Goal: Information Seeking & Learning: Learn about a topic

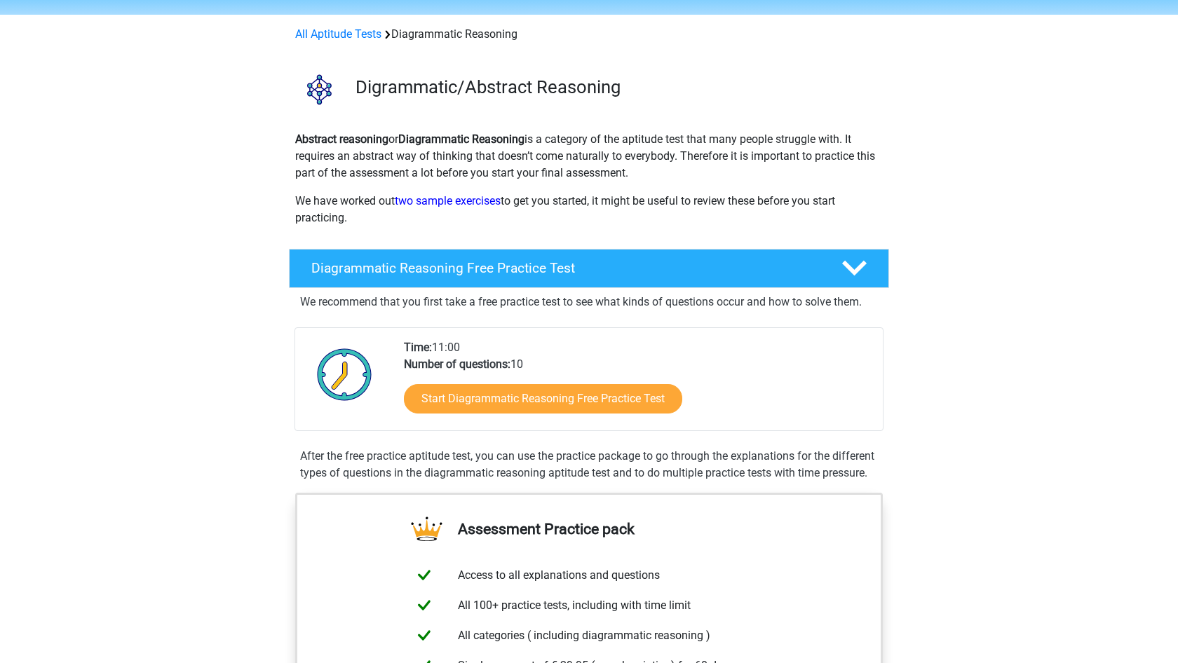
scroll to position [50, 0]
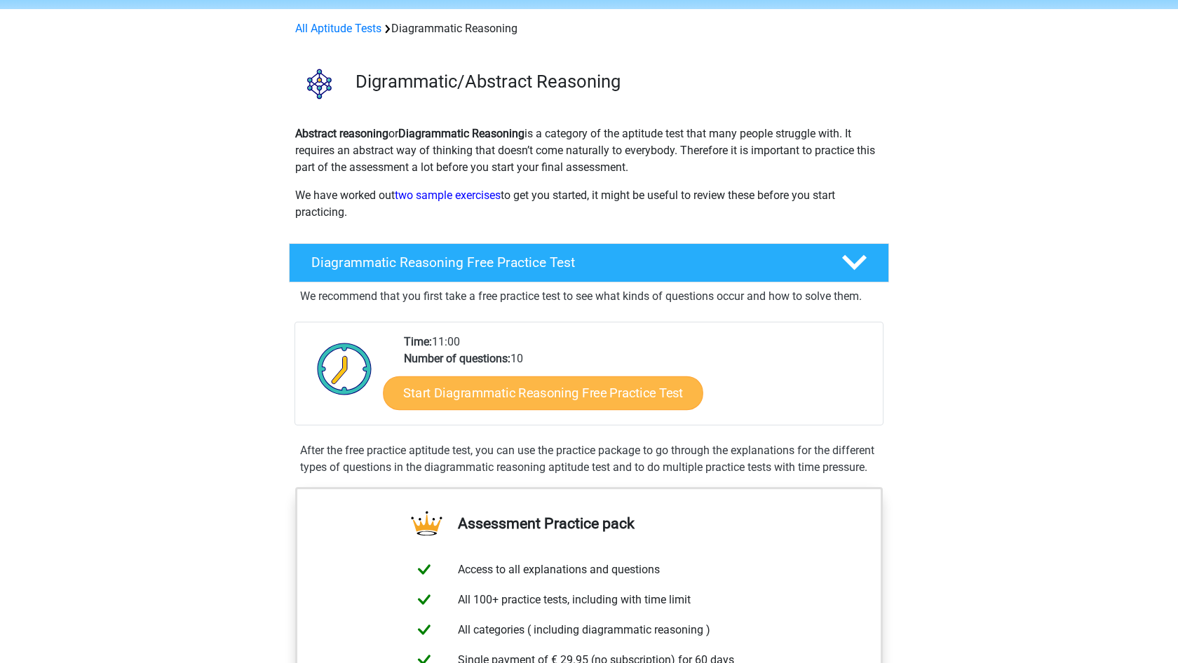
click at [497, 390] on link "Start Diagrammatic Reasoning Free Practice Test" at bounding box center [544, 393] width 320 height 34
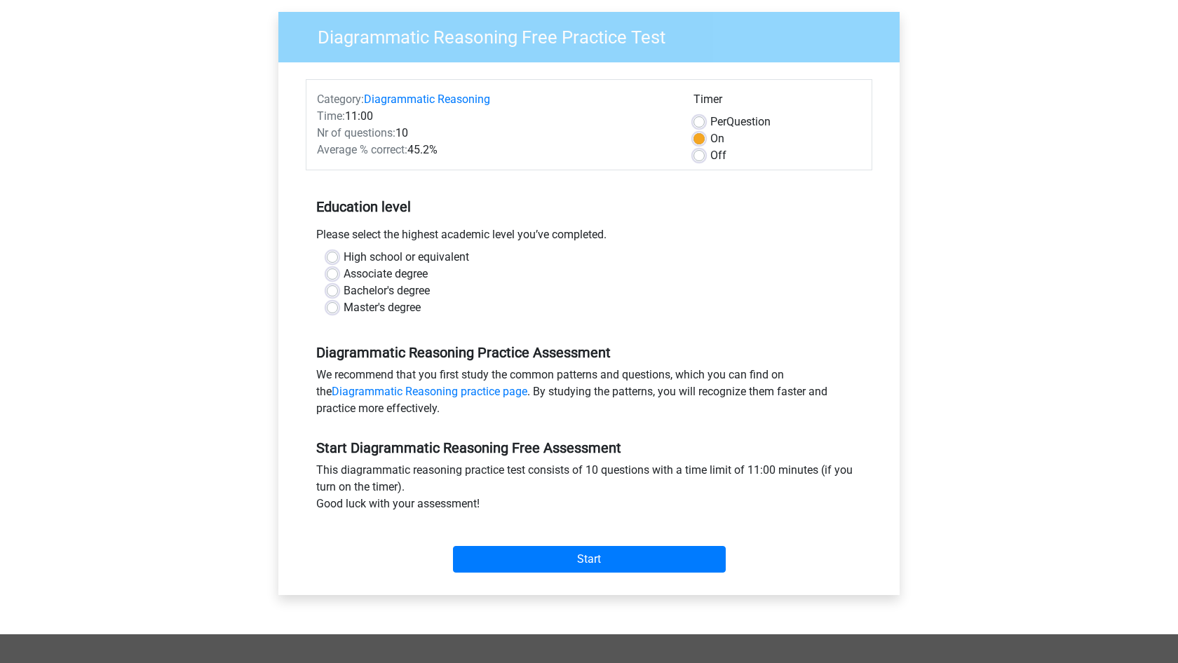
scroll to position [106, 0]
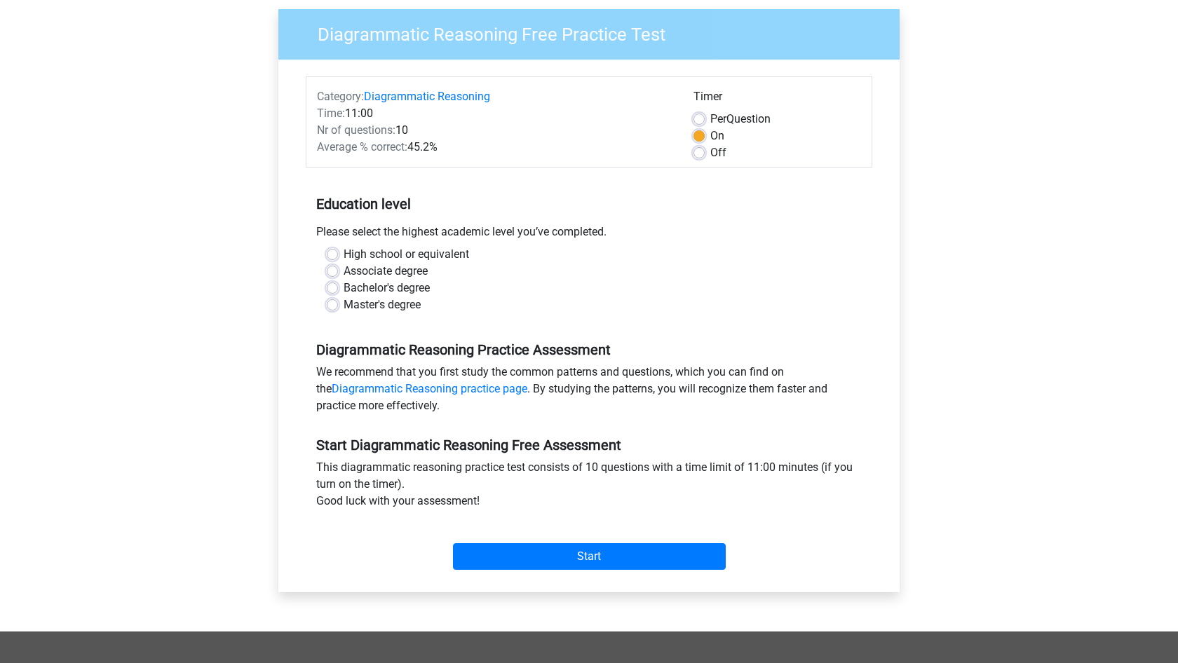
click at [344, 290] on label "Bachelor's degree" at bounding box center [387, 288] width 86 height 17
click at [329, 290] on input "Bachelor's degree" at bounding box center [332, 287] width 11 height 14
radio input "true"
click at [536, 559] on input "Start" at bounding box center [589, 556] width 273 height 27
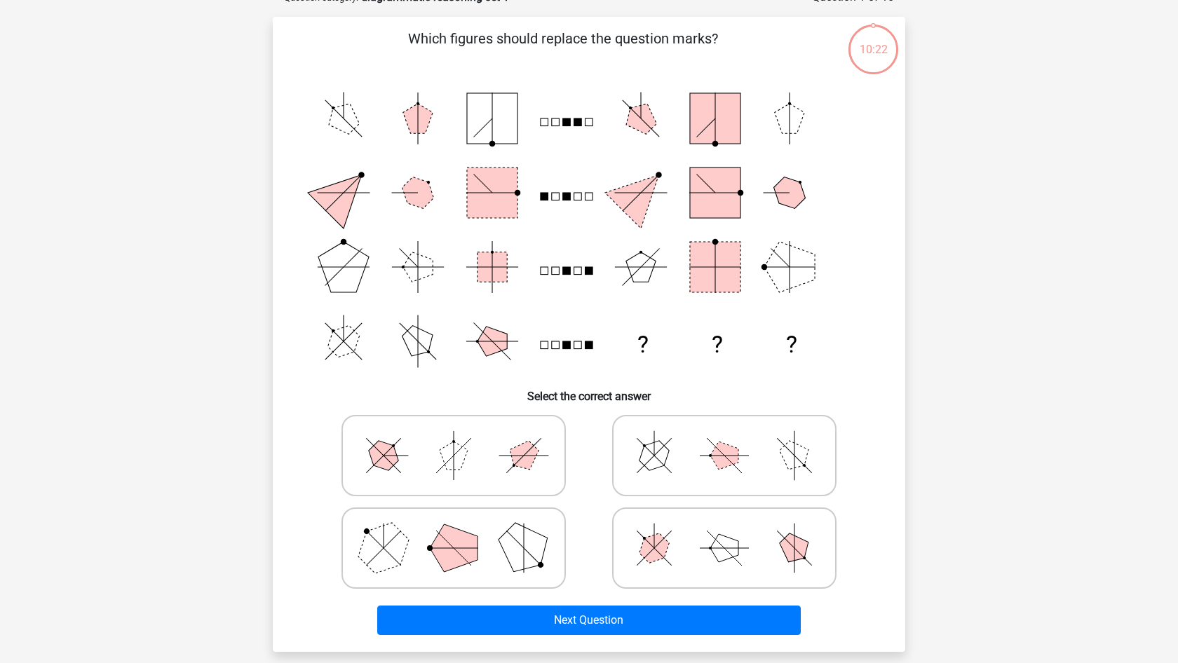
scroll to position [83, 0]
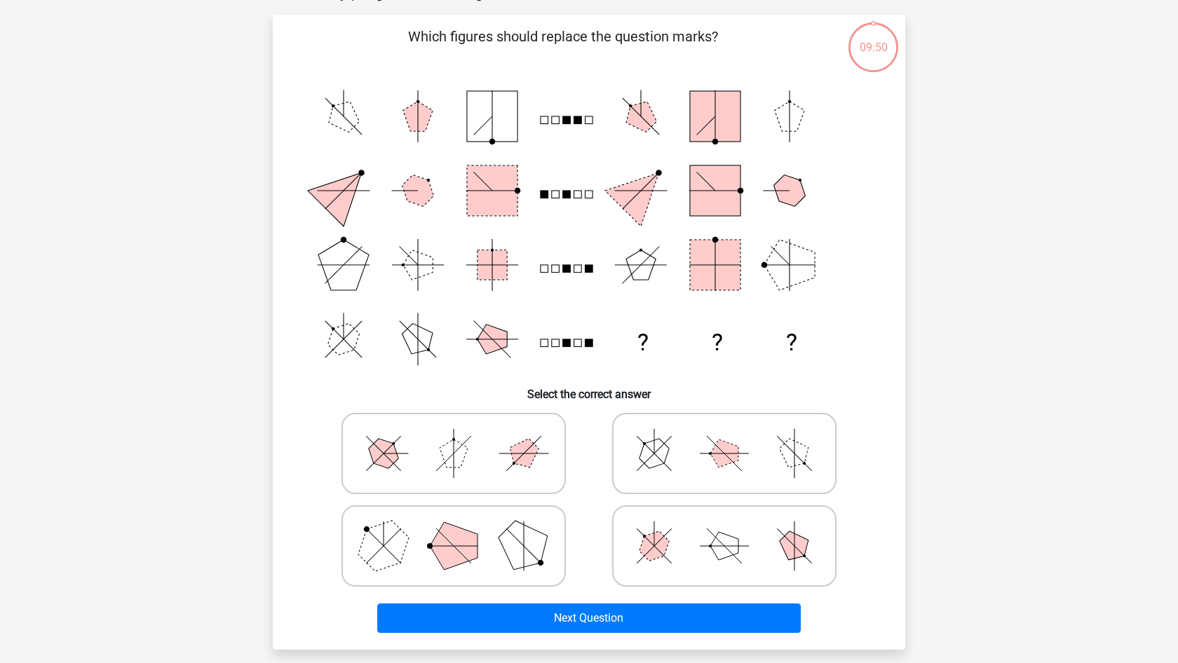
click at [697, 534] on icon at bounding box center [724, 546] width 210 height 70
click at [724, 529] on input "radio" at bounding box center [728, 524] width 9 height 9
radio input "true"
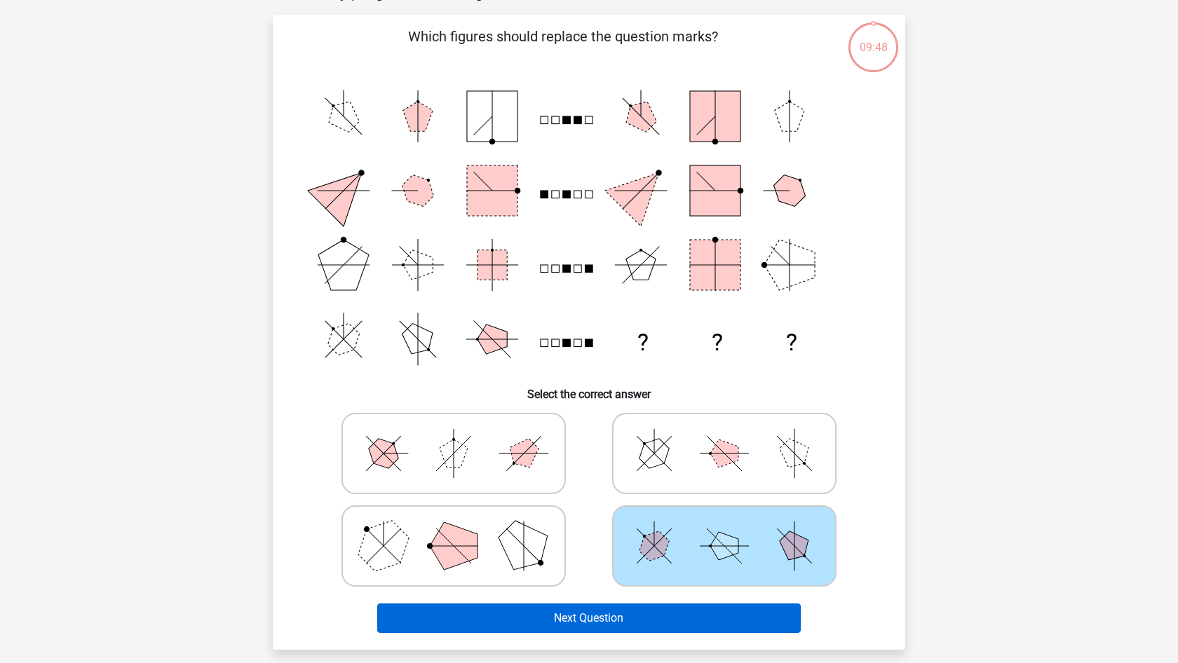
click at [649, 618] on button "Next Question" at bounding box center [589, 618] width 424 height 29
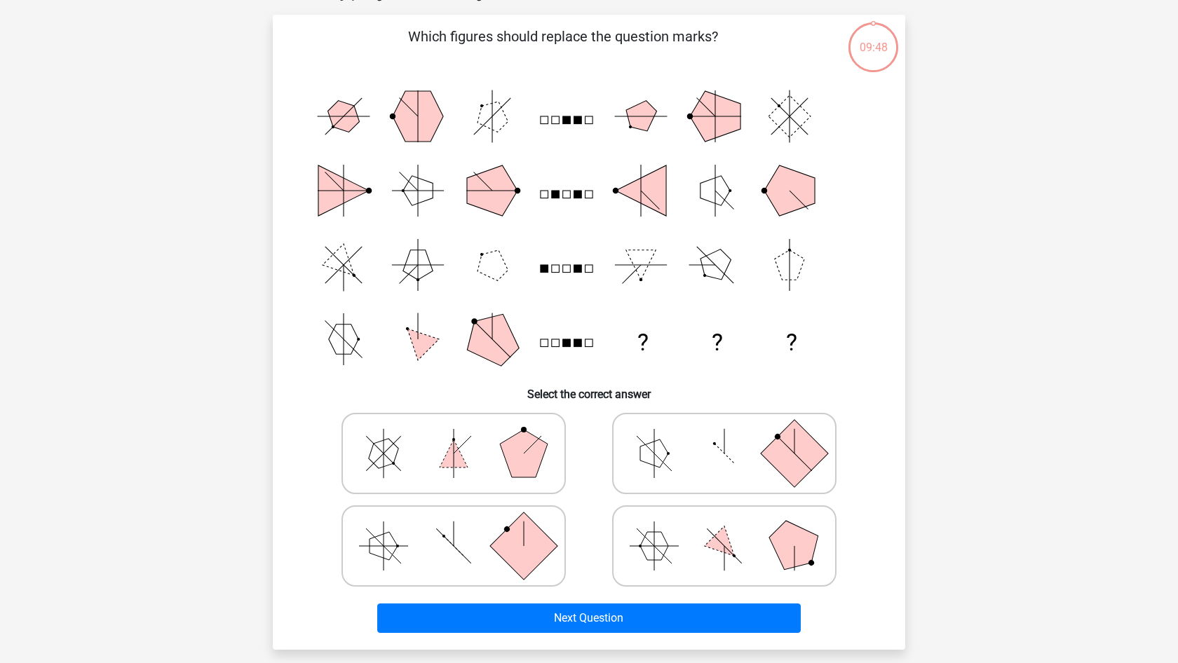
scroll to position [70, 0]
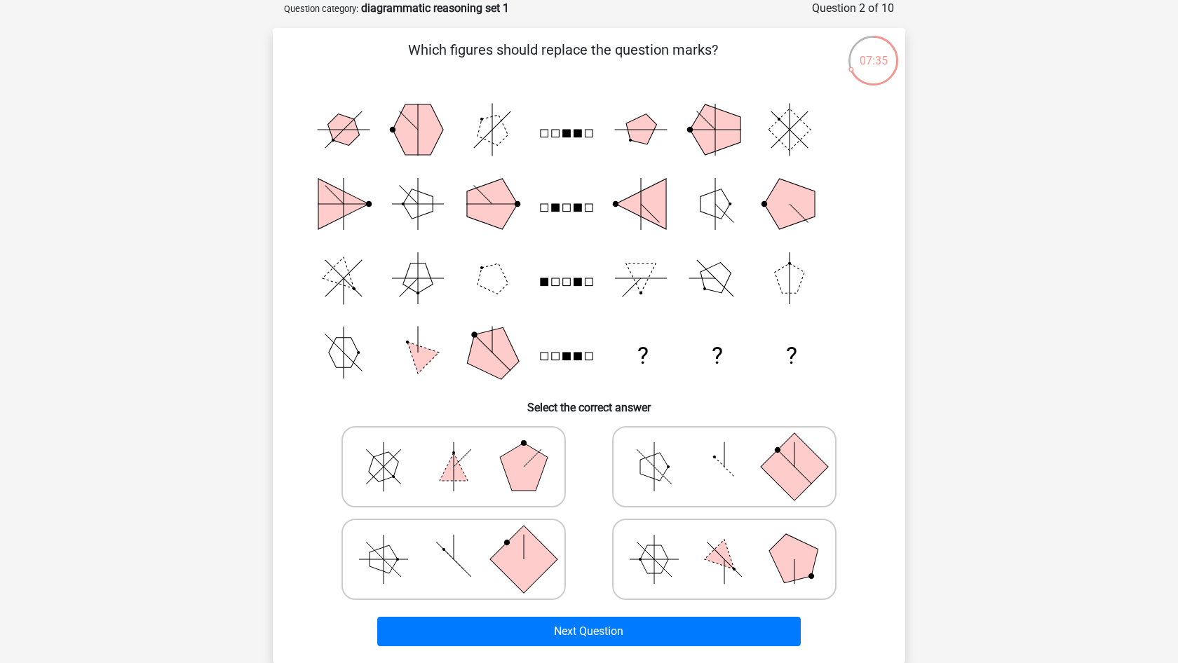
click at [435, 477] on icon at bounding box center [453, 467] width 210 height 70
click at [454, 449] on input "radio" at bounding box center [458, 444] width 9 height 9
radio input "true"
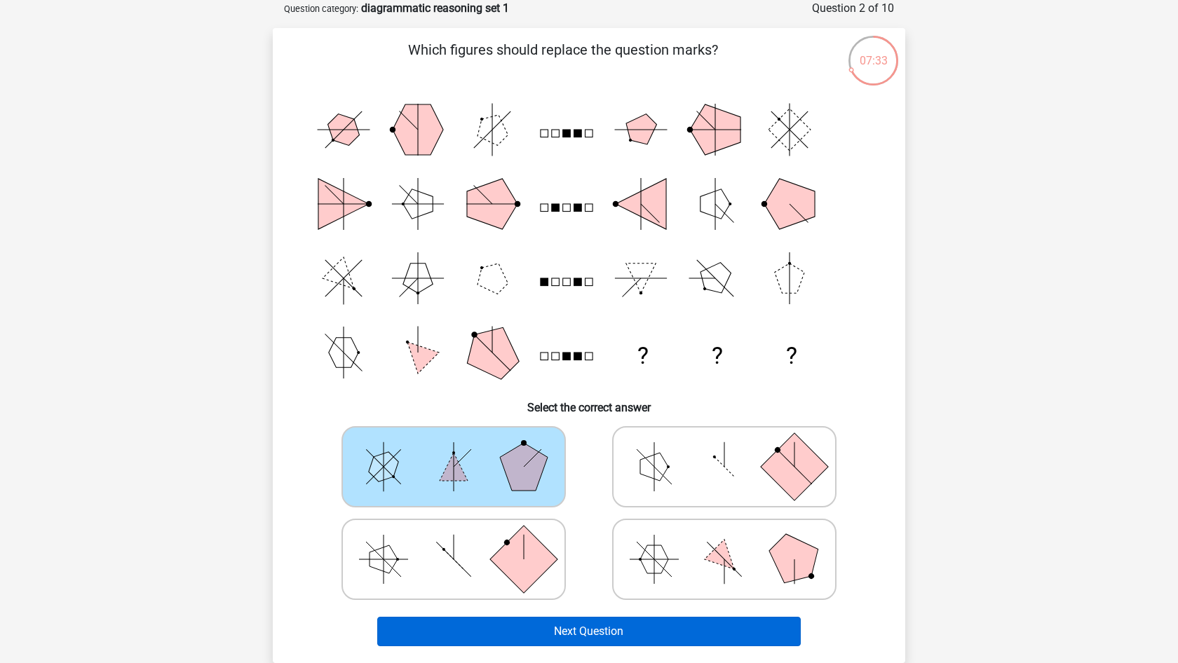
click at [542, 628] on button "Next Question" at bounding box center [589, 631] width 424 height 29
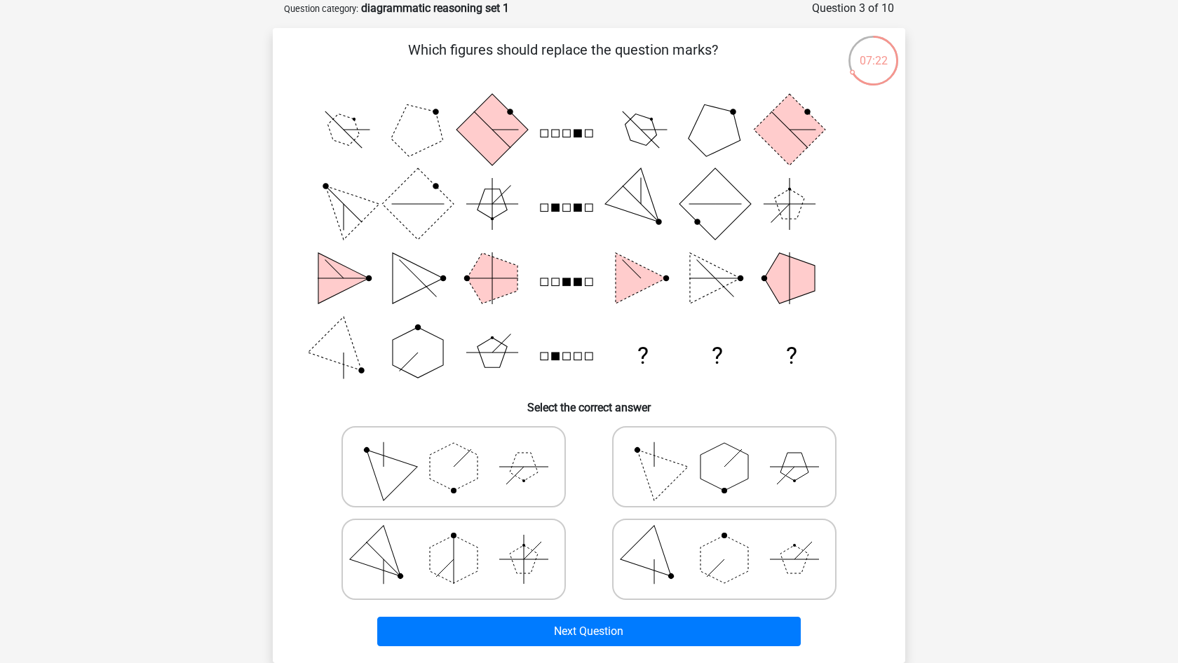
click at [717, 560] on polygon at bounding box center [724, 560] width 48 height 48
click at [724, 542] on input "radio" at bounding box center [728, 537] width 9 height 9
radio input "true"
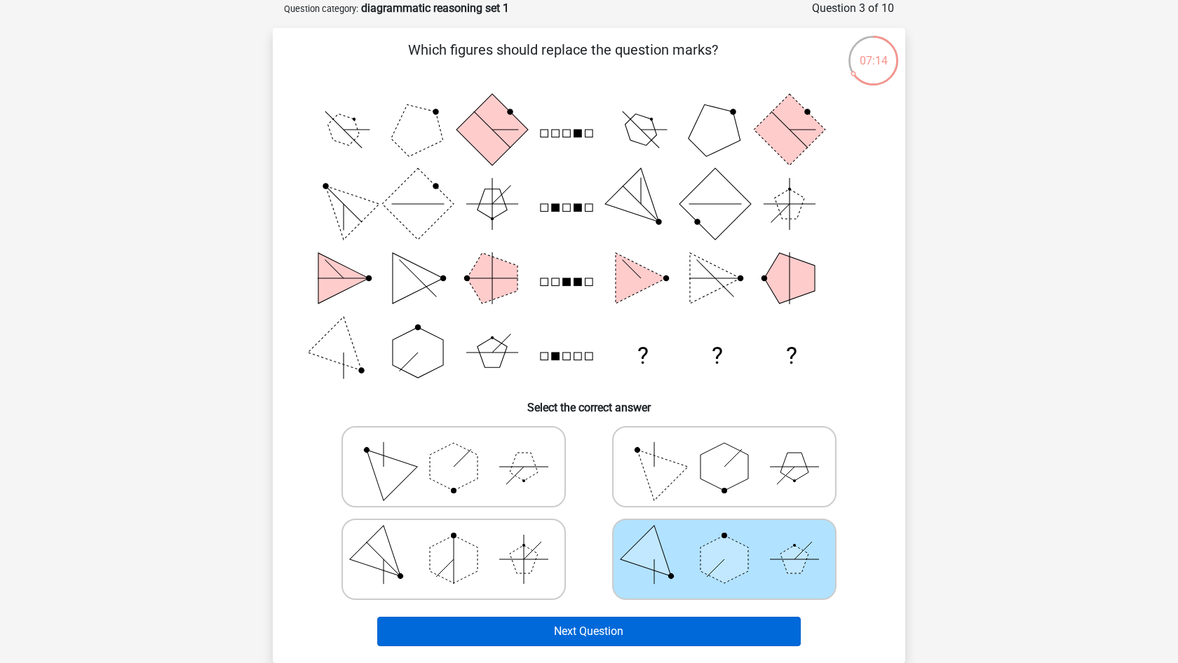
click at [636, 628] on button "Next Question" at bounding box center [589, 631] width 424 height 29
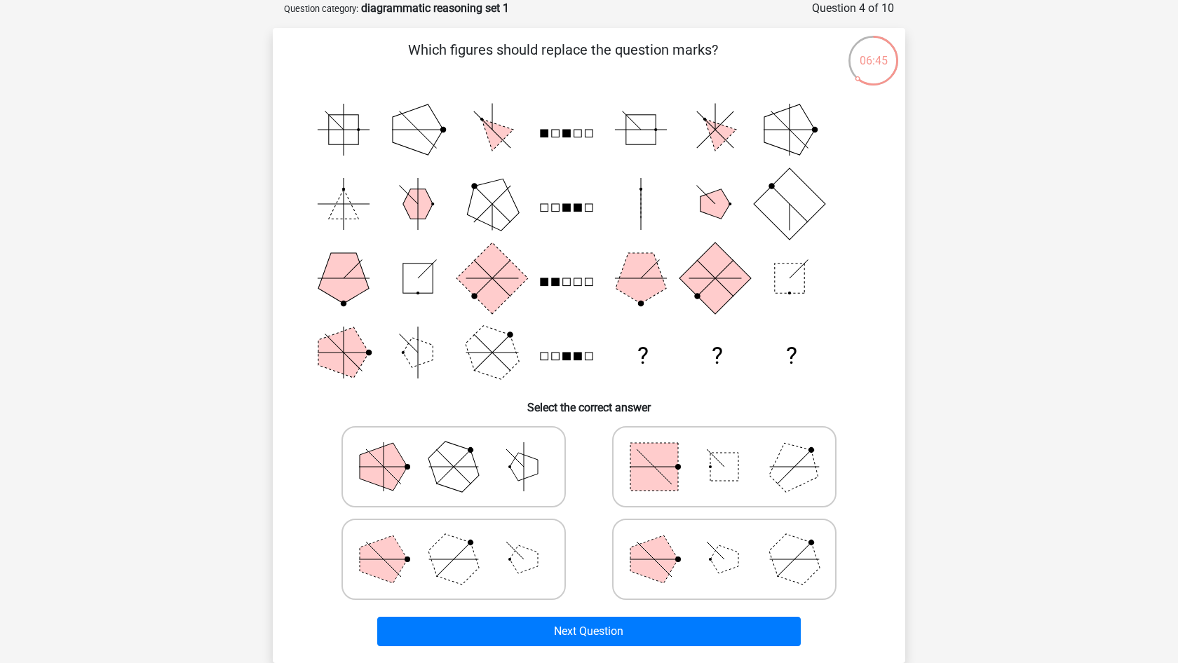
click at [524, 494] on icon at bounding box center [453, 467] width 210 height 70
click at [463, 449] on input "radio" at bounding box center [458, 444] width 9 height 9
radio input "true"
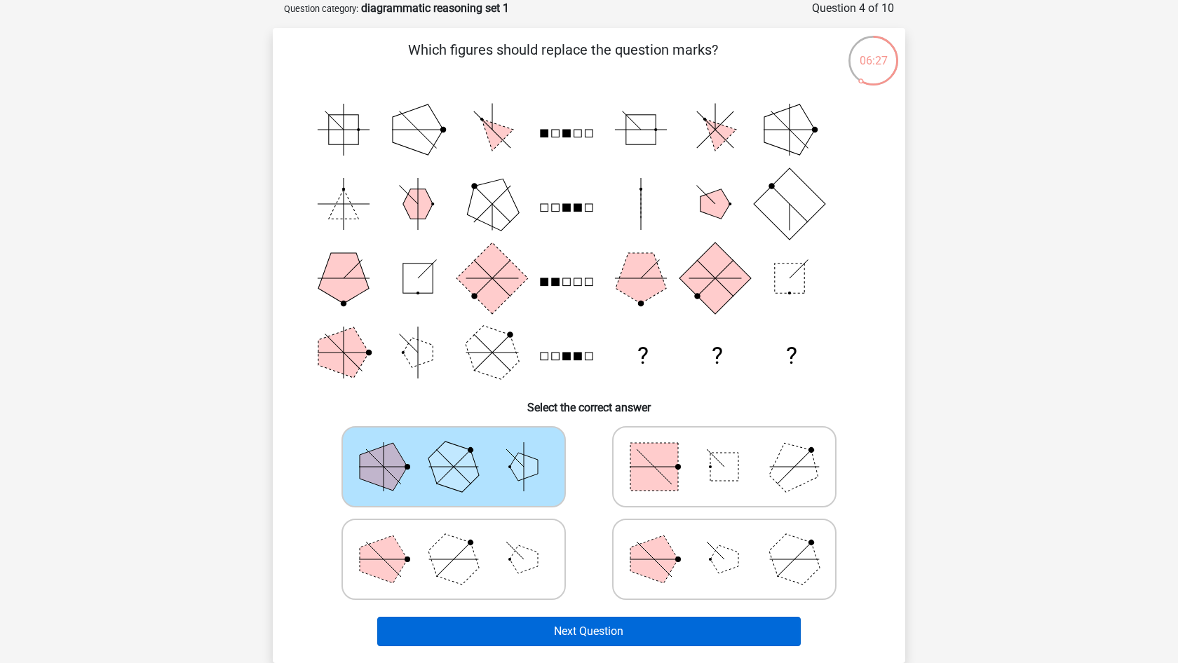
click at [574, 626] on button "Next Question" at bounding box center [589, 631] width 424 height 29
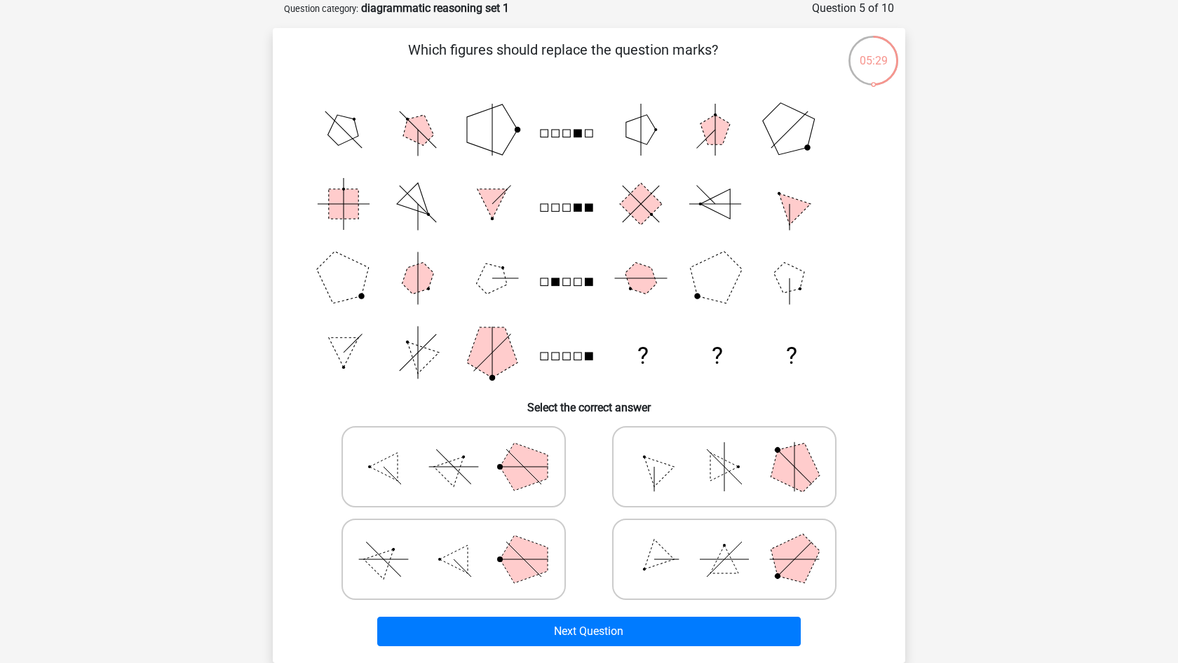
click at [726, 574] on icon at bounding box center [724, 559] width 210 height 70
click at [726, 542] on input "radio" at bounding box center [728, 537] width 9 height 9
radio input "true"
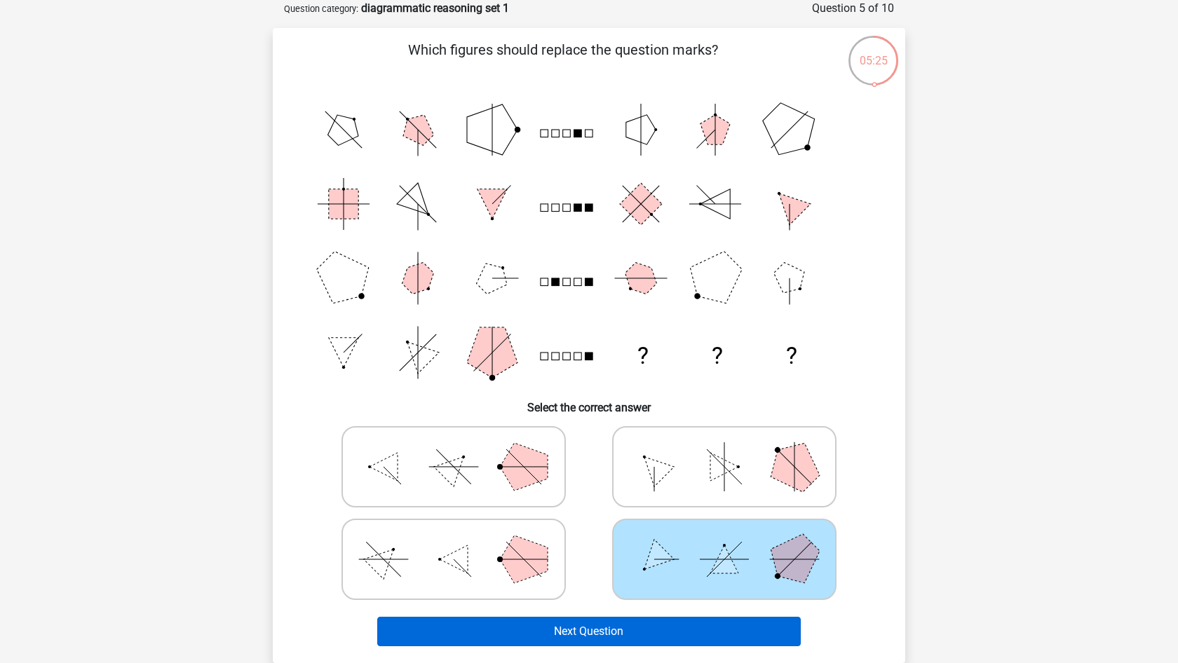
click at [674, 635] on button "Next Question" at bounding box center [589, 631] width 424 height 29
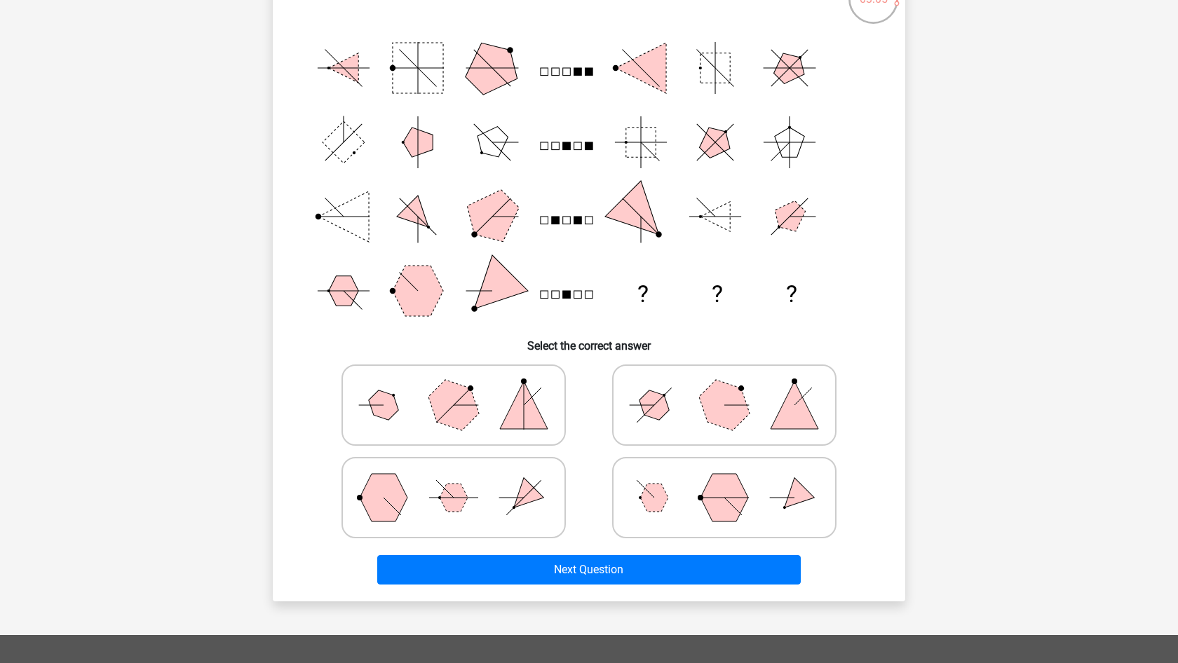
scroll to position [136, 0]
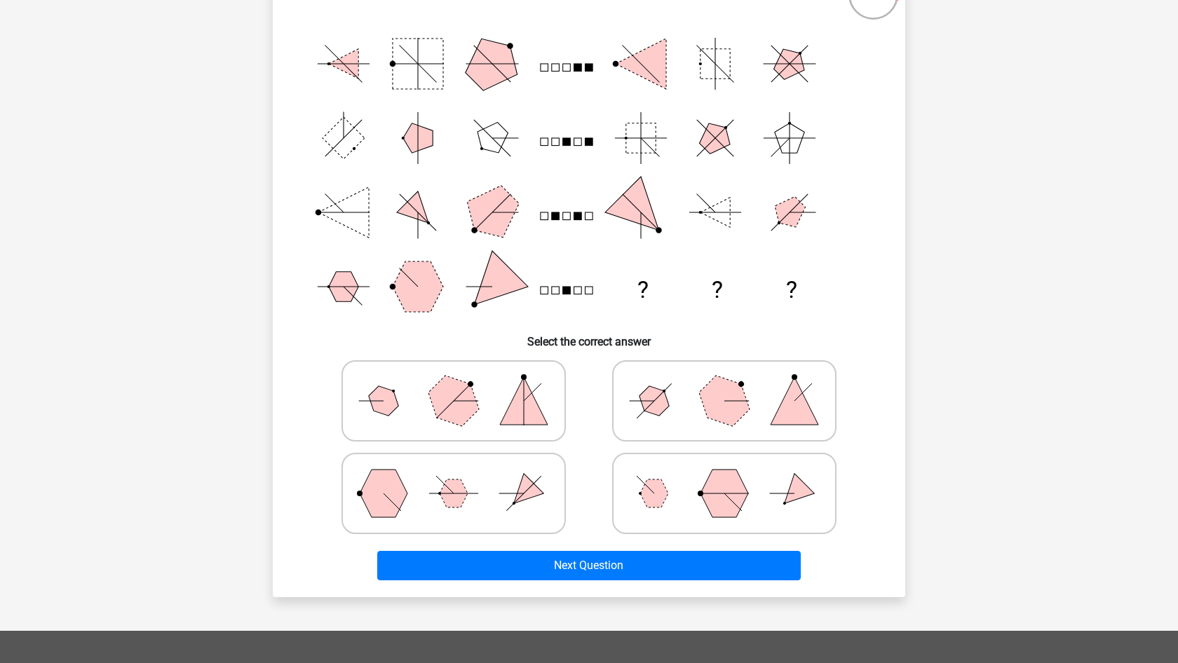
click at [717, 515] on polygon at bounding box center [724, 494] width 48 height 48
click at [724, 476] on input "radio" at bounding box center [728, 471] width 9 height 9
radio input "true"
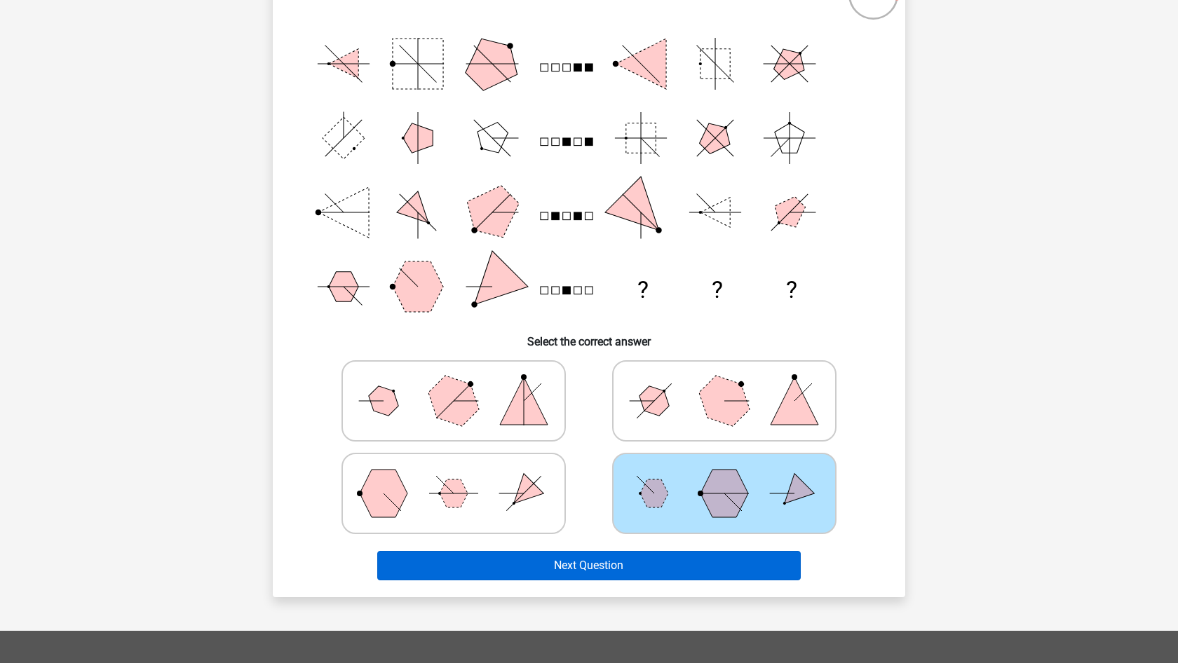
click at [690, 559] on button "Next Question" at bounding box center [589, 565] width 424 height 29
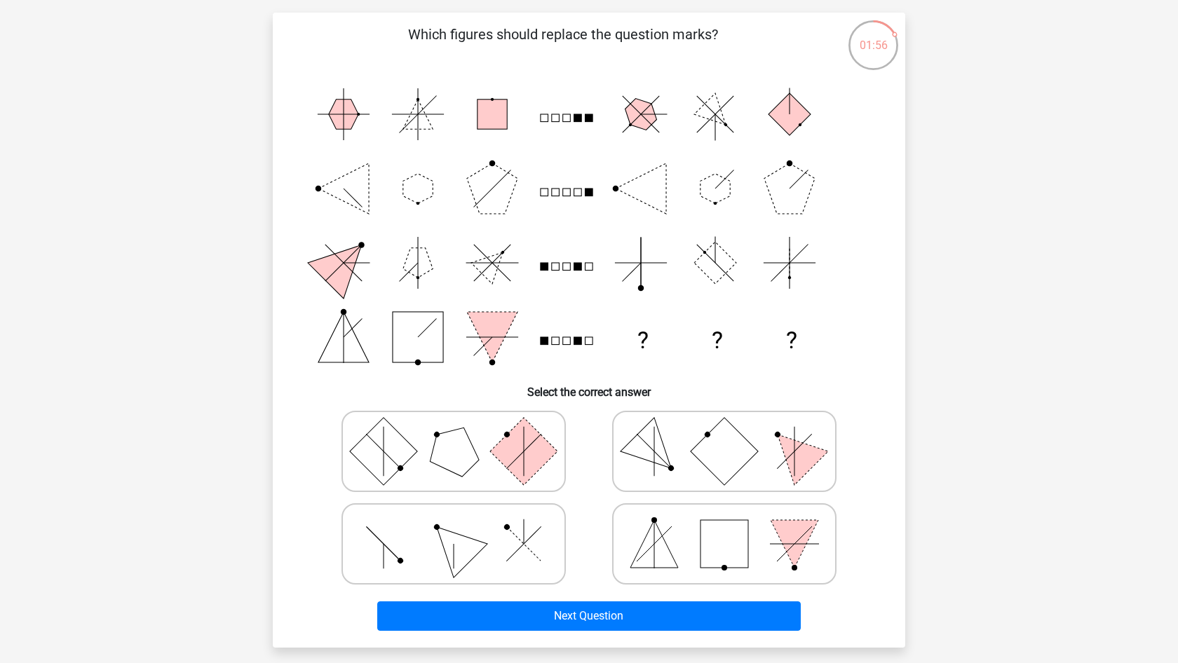
scroll to position [90, 0]
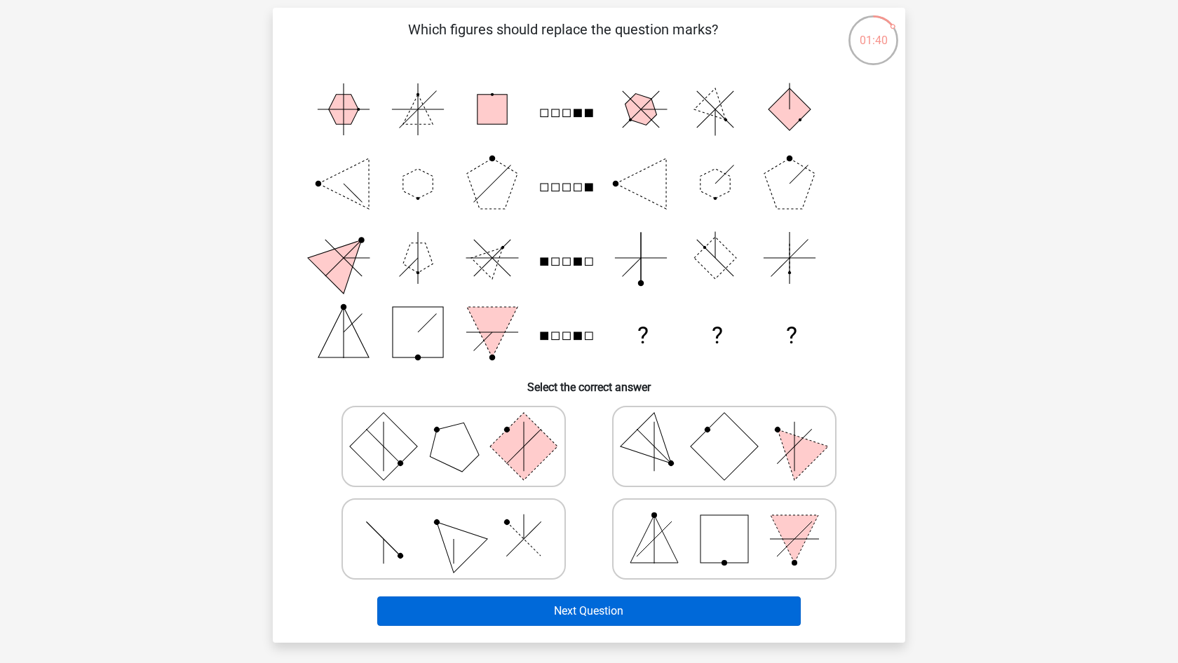
click at [627, 604] on button "Next Question" at bounding box center [589, 611] width 424 height 29
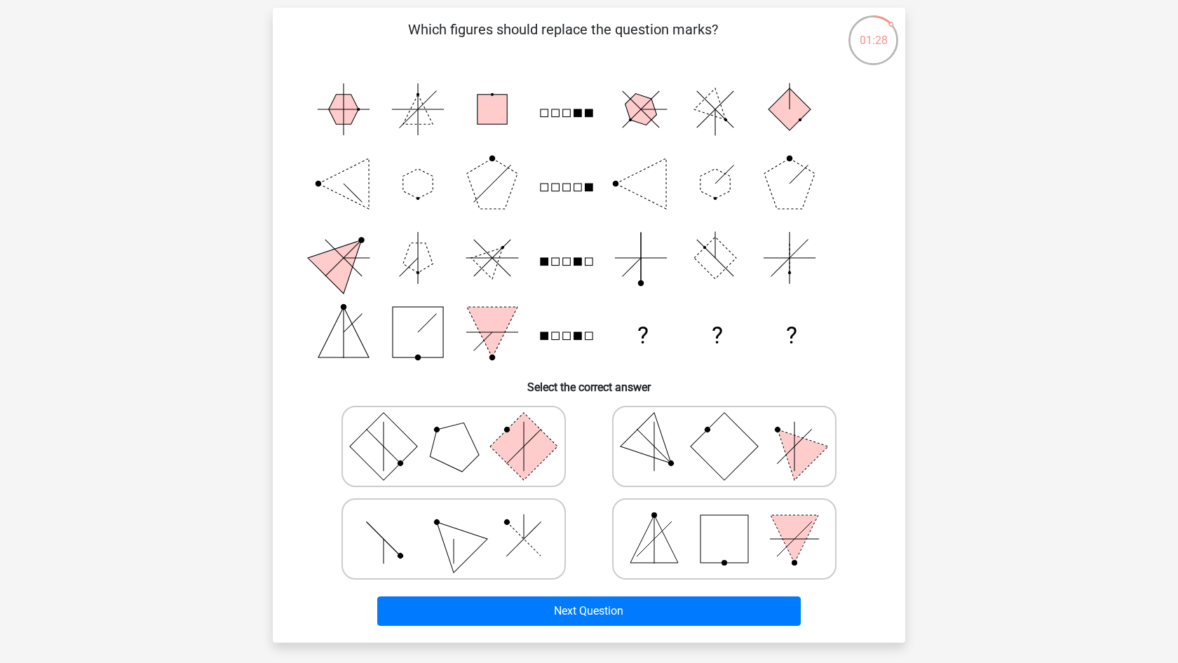
click at [742, 536] on rect at bounding box center [724, 539] width 48 height 48
click at [733, 522] on input "radio" at bounding box center [728, 517] width 9 height 9
radio input "true"
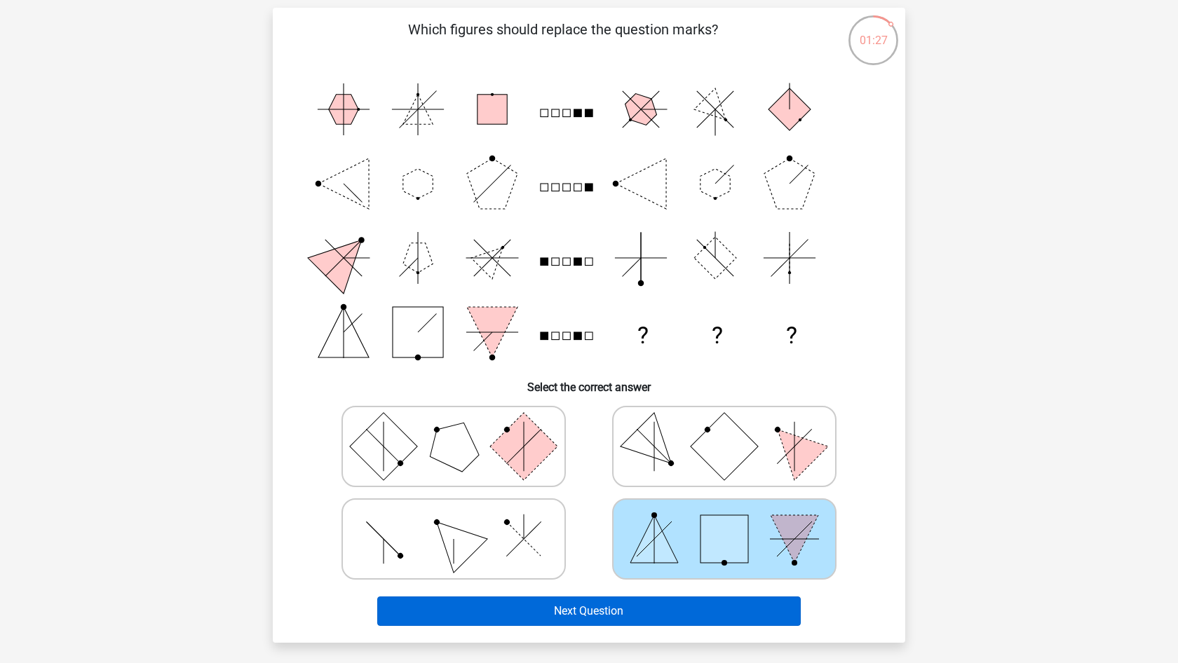
click at [693, 607] on button "Next Question" at bounding box center [589, 611] width 424 height 29
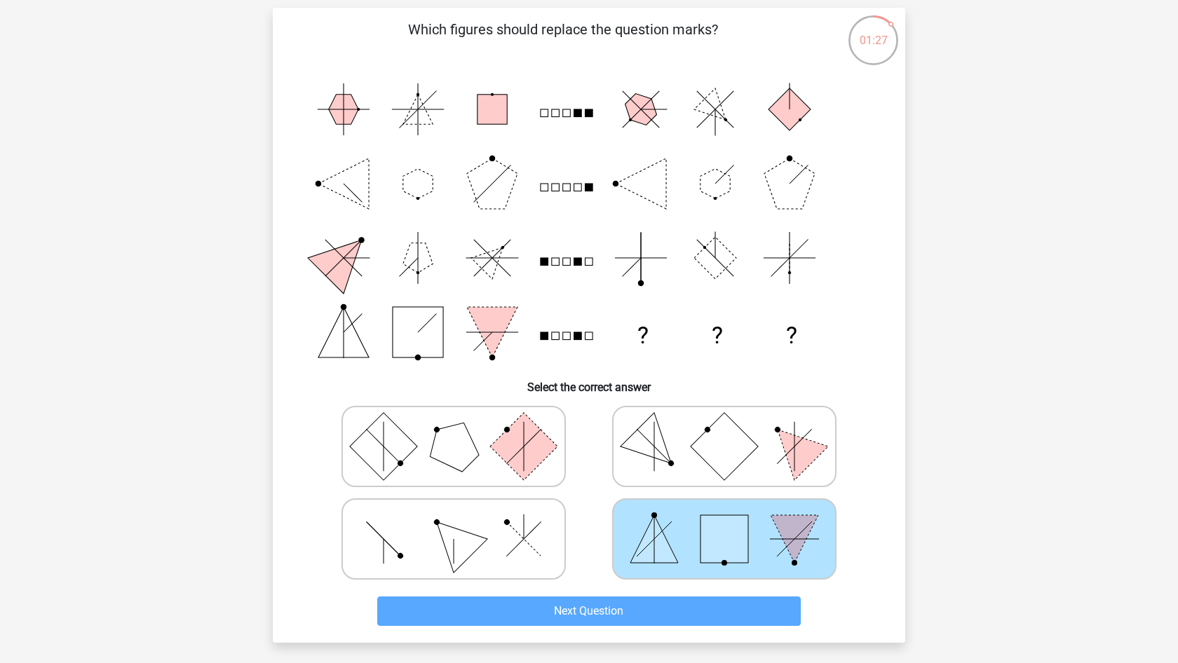
scroll to position [70, 0]
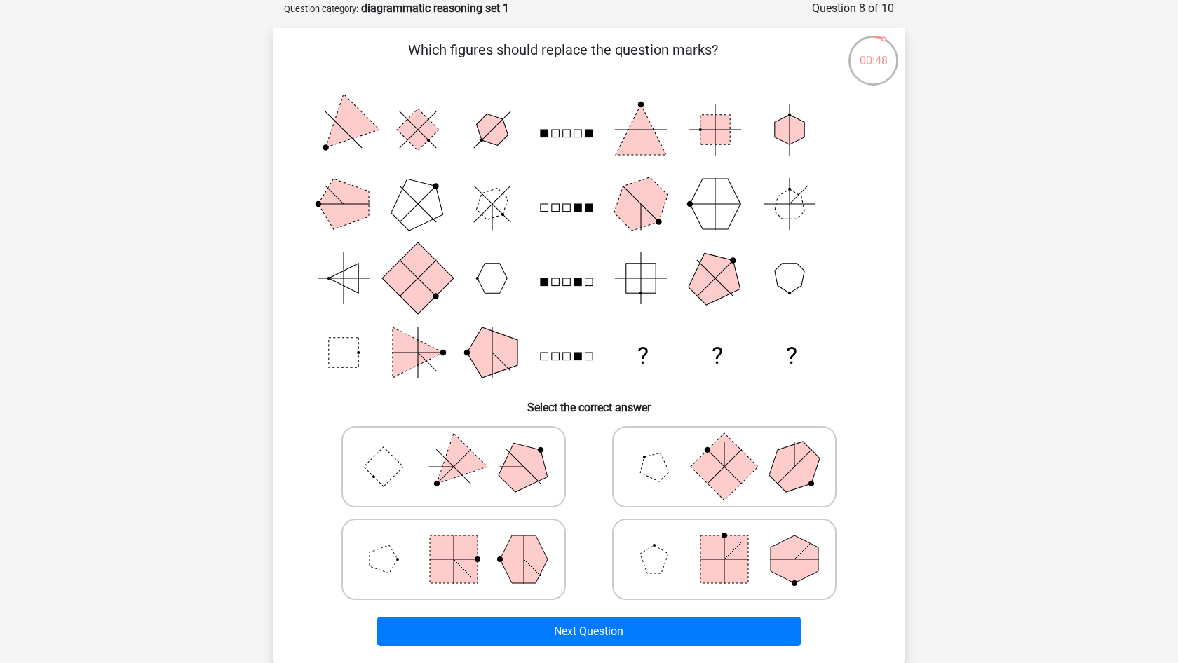
click at [541, 482] on icon at bounding box center [453, 467] width 210 height 70
click at [463, 449] on input "radio" at bounding box center [458, 444] width 9 height 9
radio input "true"
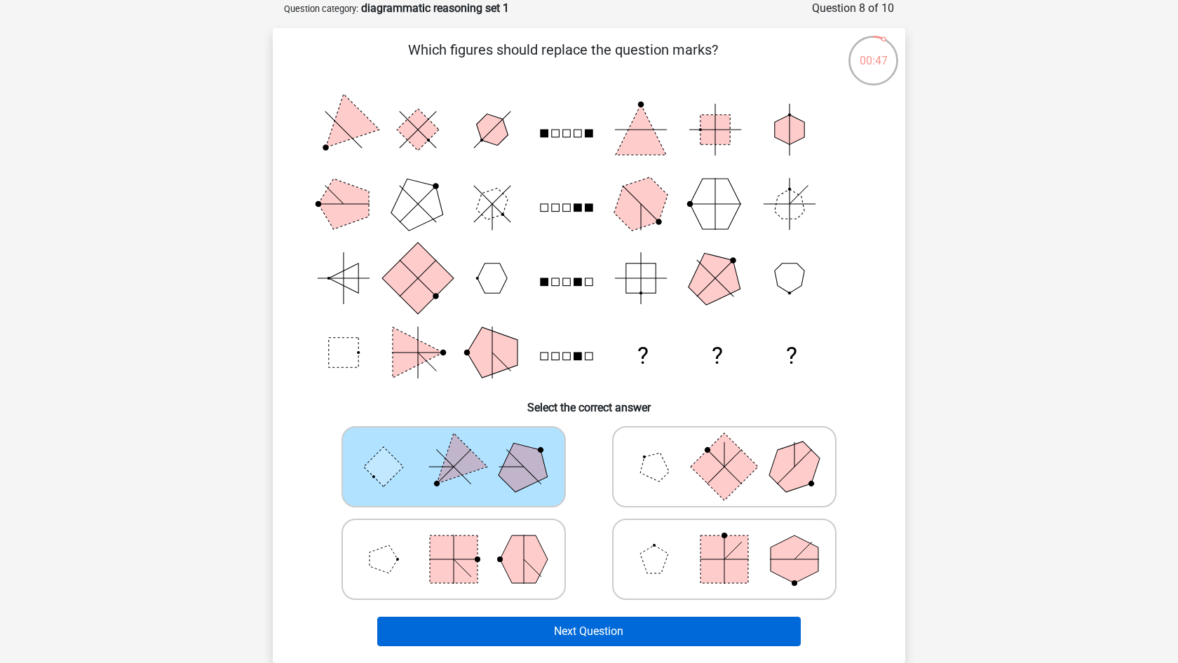
click at [535, 629] on button "Next Question" at bounding box center [589, 631] width 424 height 29
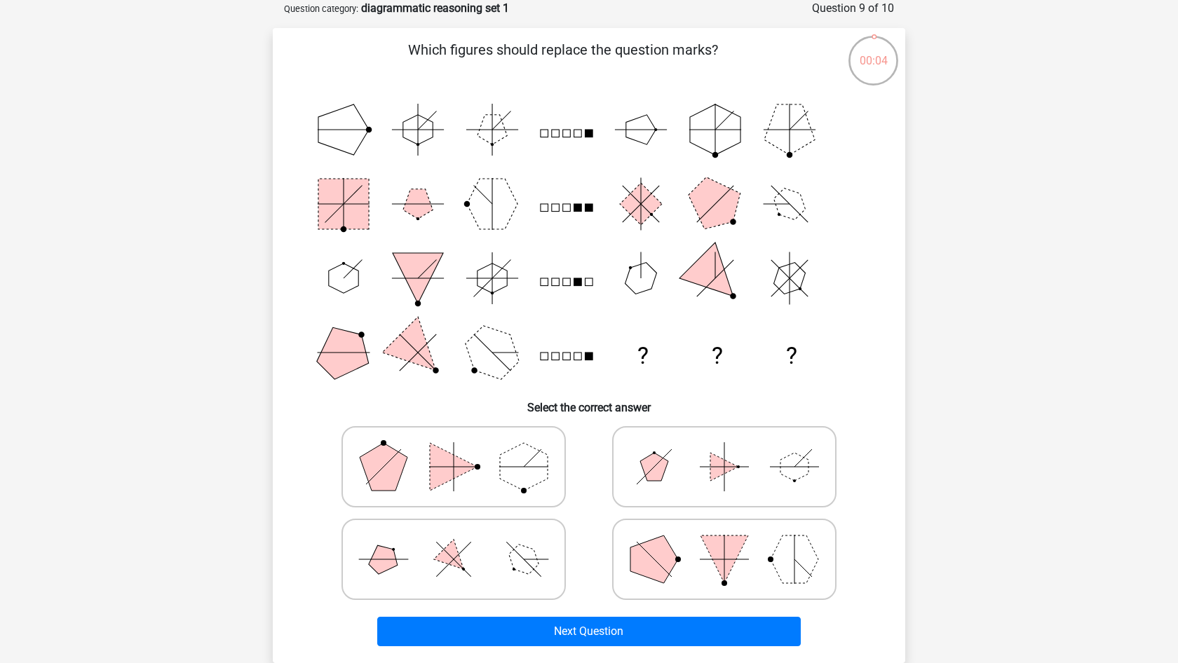
click at [524, 468] on polygon at bounding box center [524, 467] width 48 height 48
click at [463, 449] on input "radio" at bounding box center [458, 444] width 9 height 9
radio input "true"
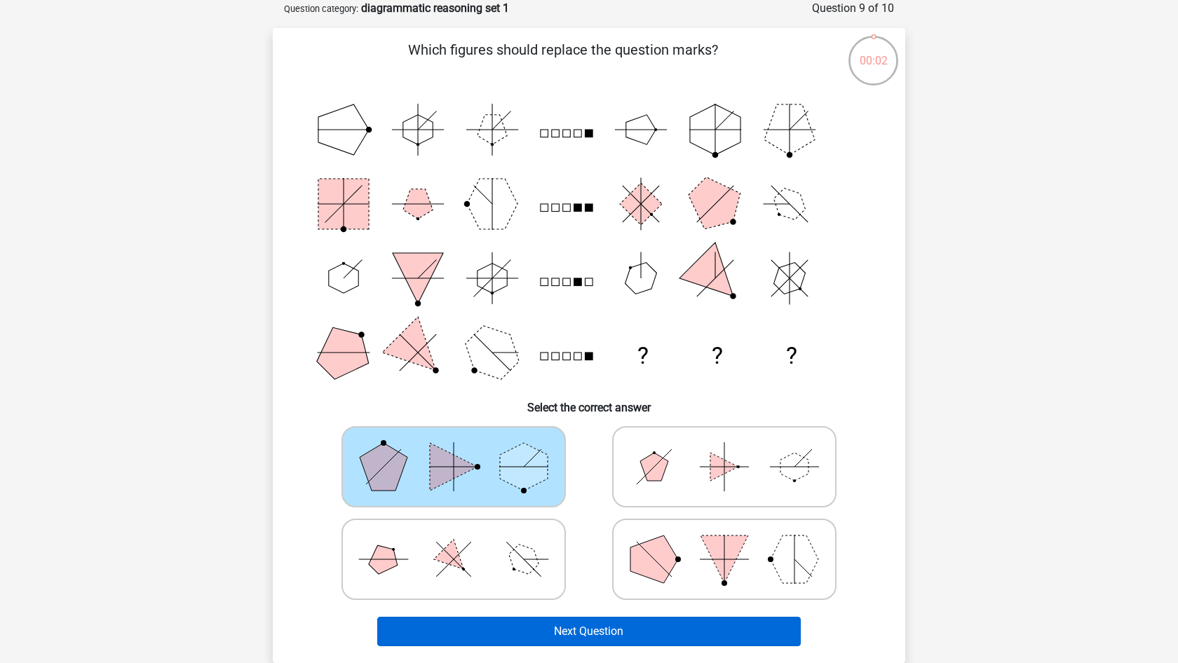
click at [545, 631] on button "Next Question" at bounding box center [589, 631] width 424 height 29
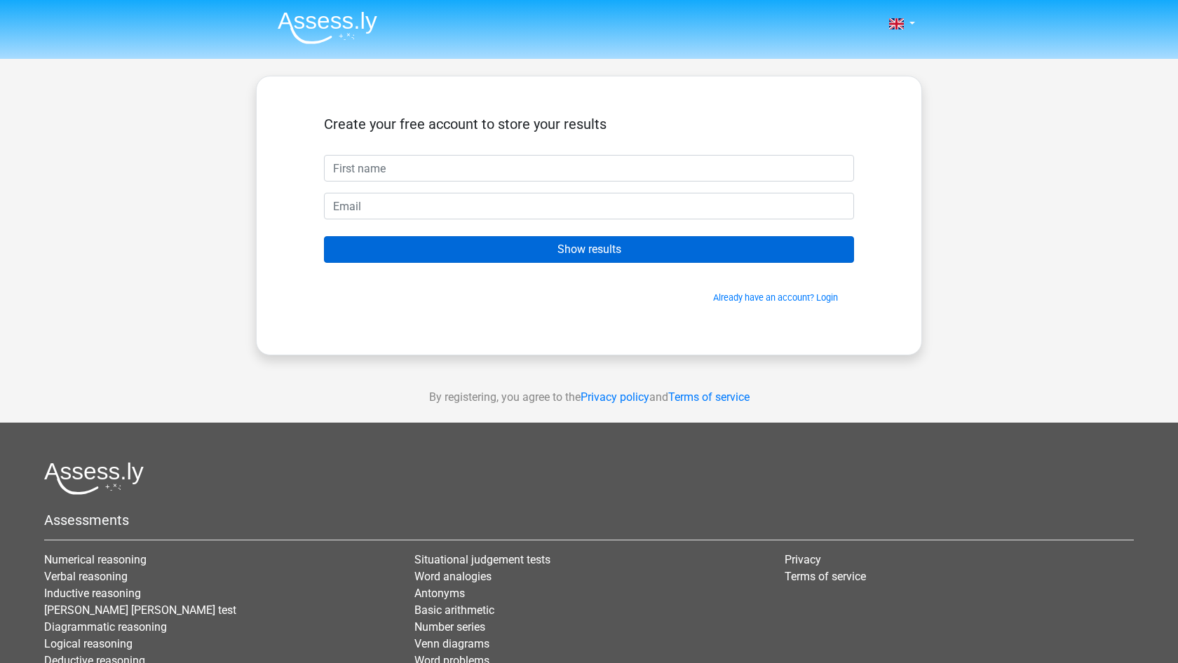
click at [613, 243] on input "Show results" at bounding box center [589, 249] width 530 height 27
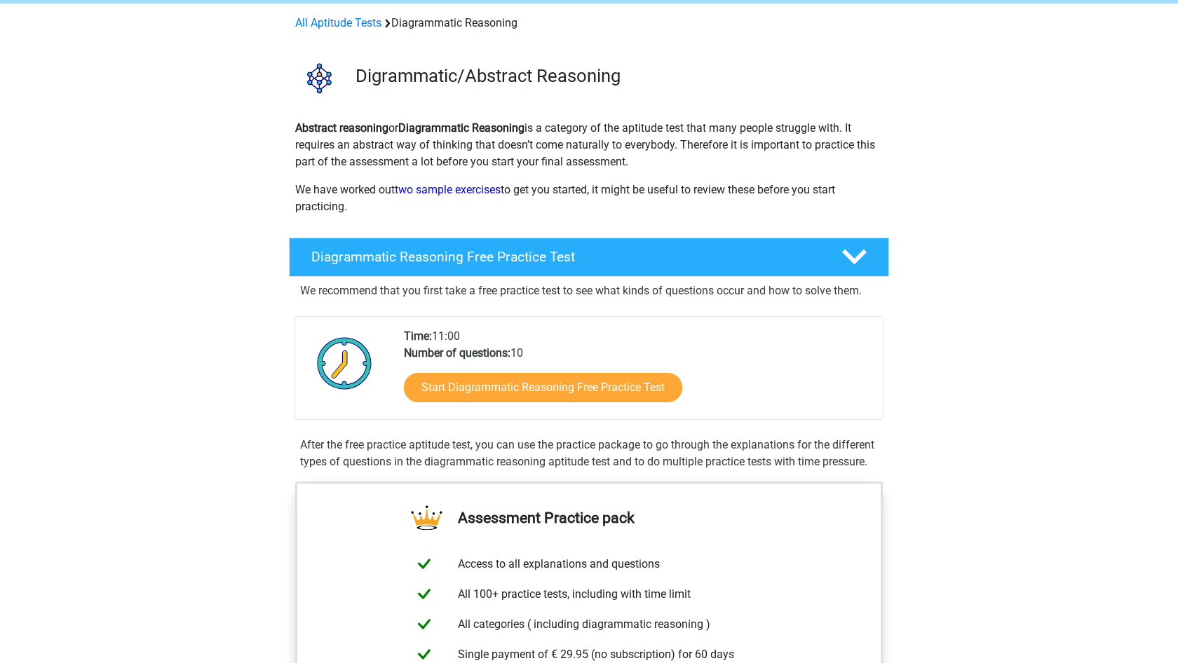
scroll to position [68, 0]
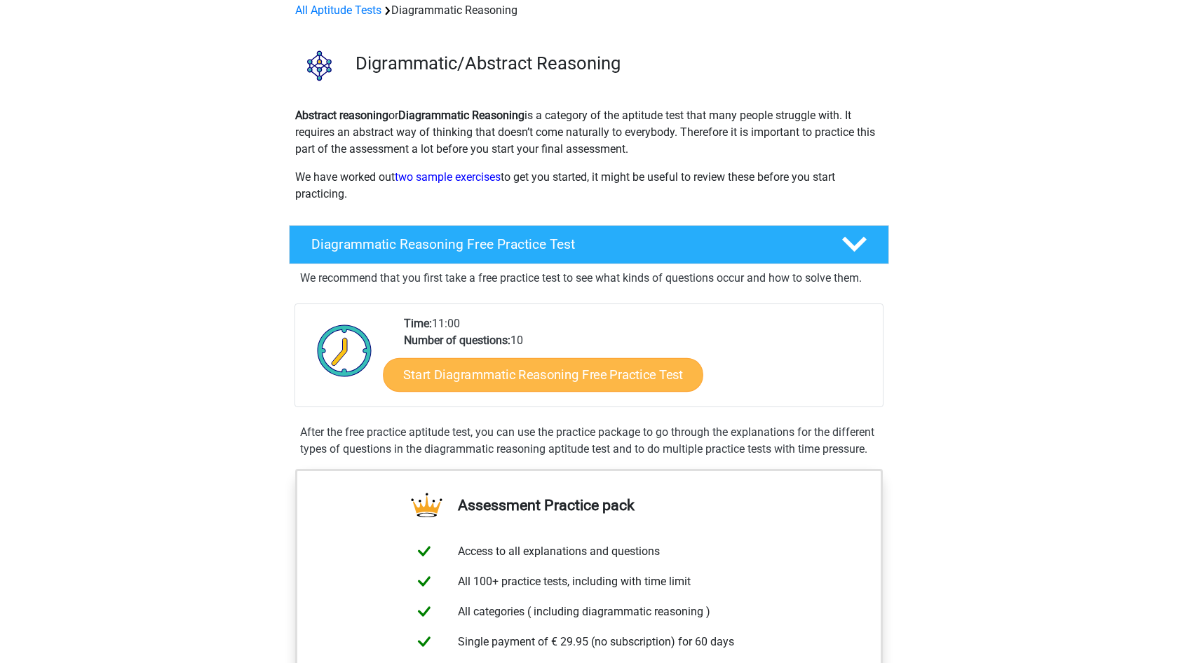
click at [471, 375] on link "Start Diagrammatic Reasoning Free Practice Test" at bounding box center [544, 375] width 320 height 34
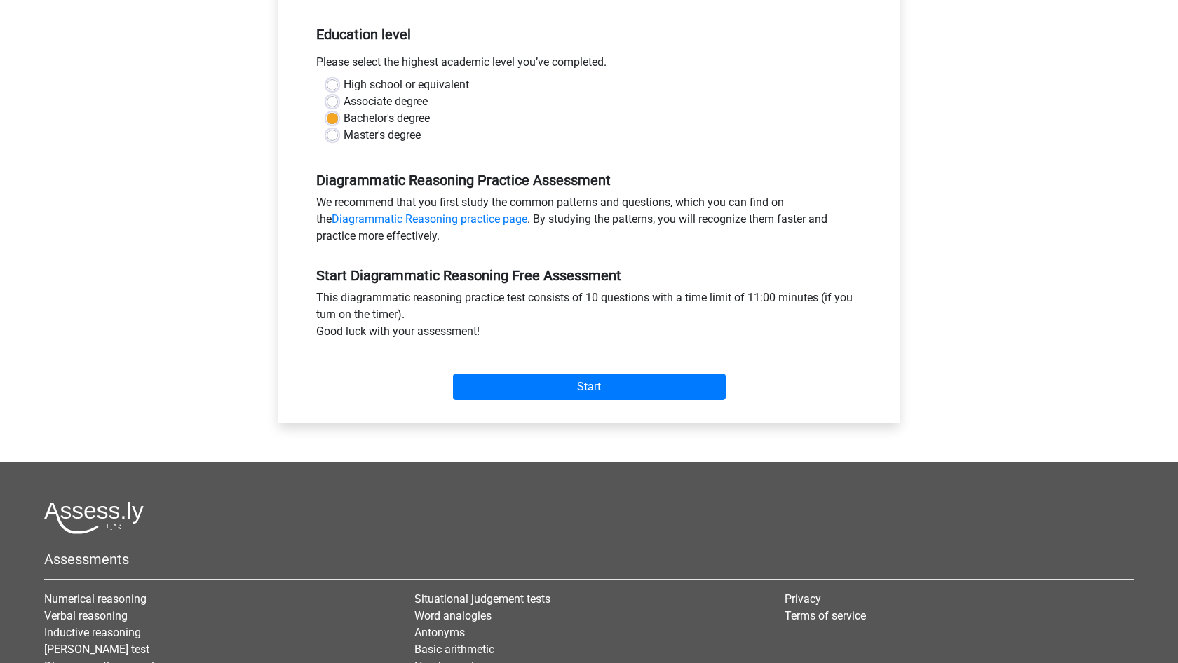
scroll to position [272, 0]
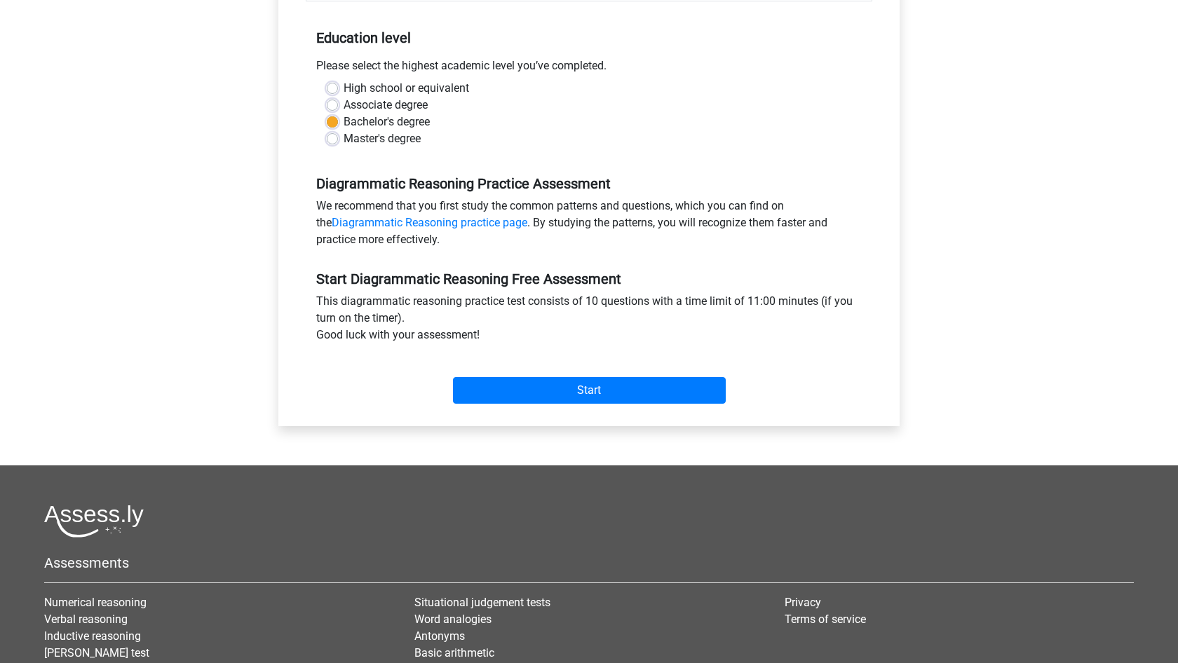
click at [384, 142] on label "Master's degree" at bounding box center [382, 138] width 77 height 17
click at [338, 142] on input "Master's degree" at bounding box center [332, 137] width 11 height 14
radio input "true"
click at [508, 388] on input "Start" at bounding box center [589, 390] width 273 height 27
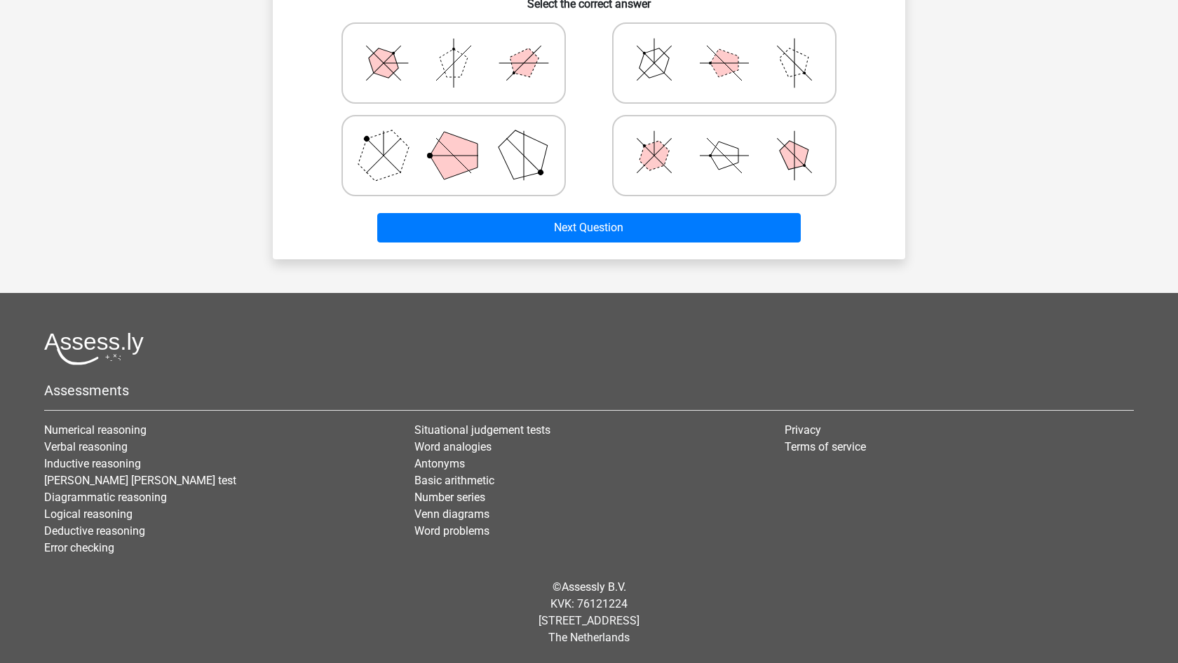
scroll to position [473, 0]
click at [674, 154] on icon at bounding box center [724, 156] width 210 height 70
click at [724, 139] on input "radio" at bounding box center [728, 134] width 9 height 9
radio input "true"
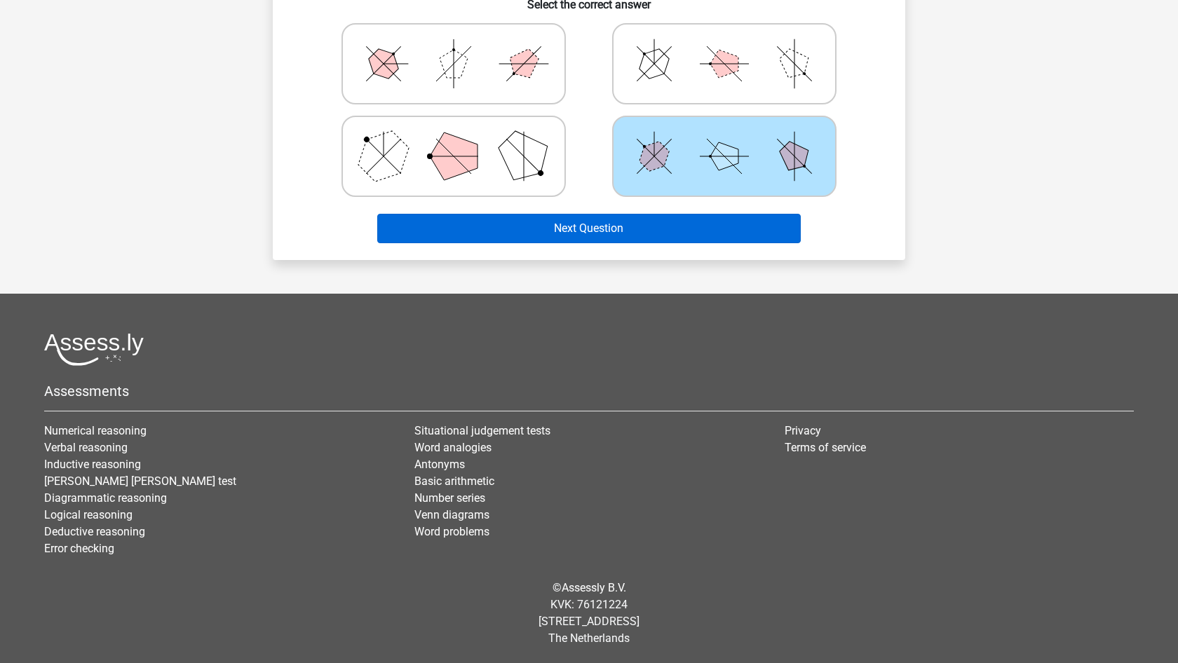
click at [634, 217] on button "Next Question" at bounding box center [589, 228] width 424 height 29
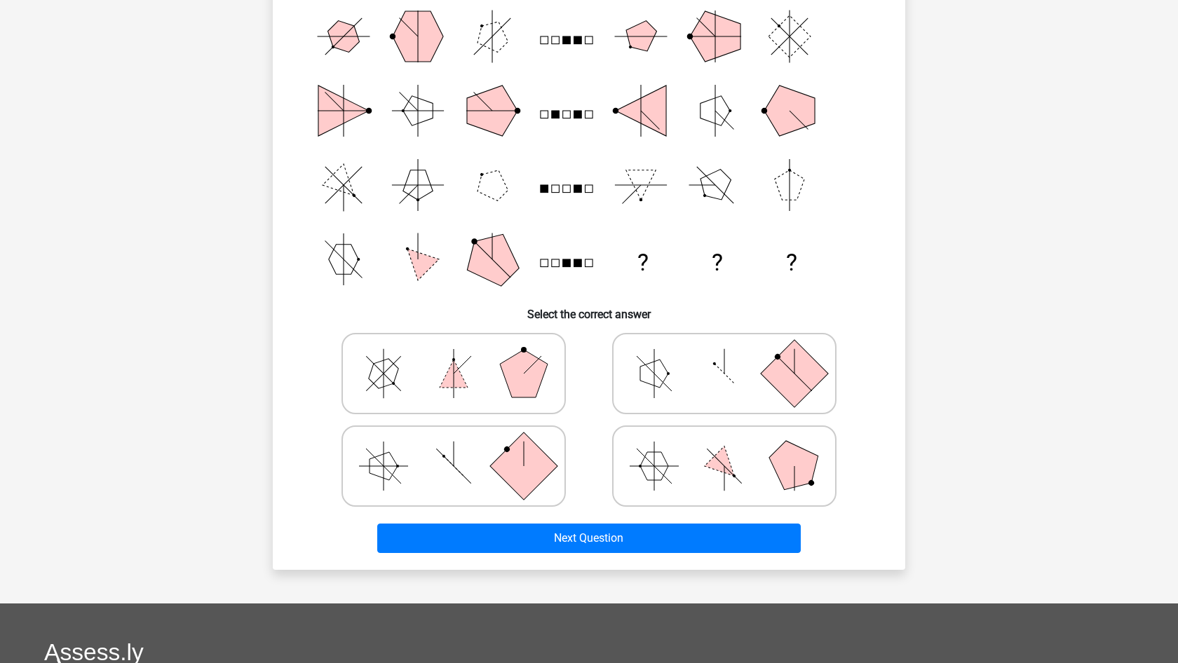
scroll to position [191, 0]
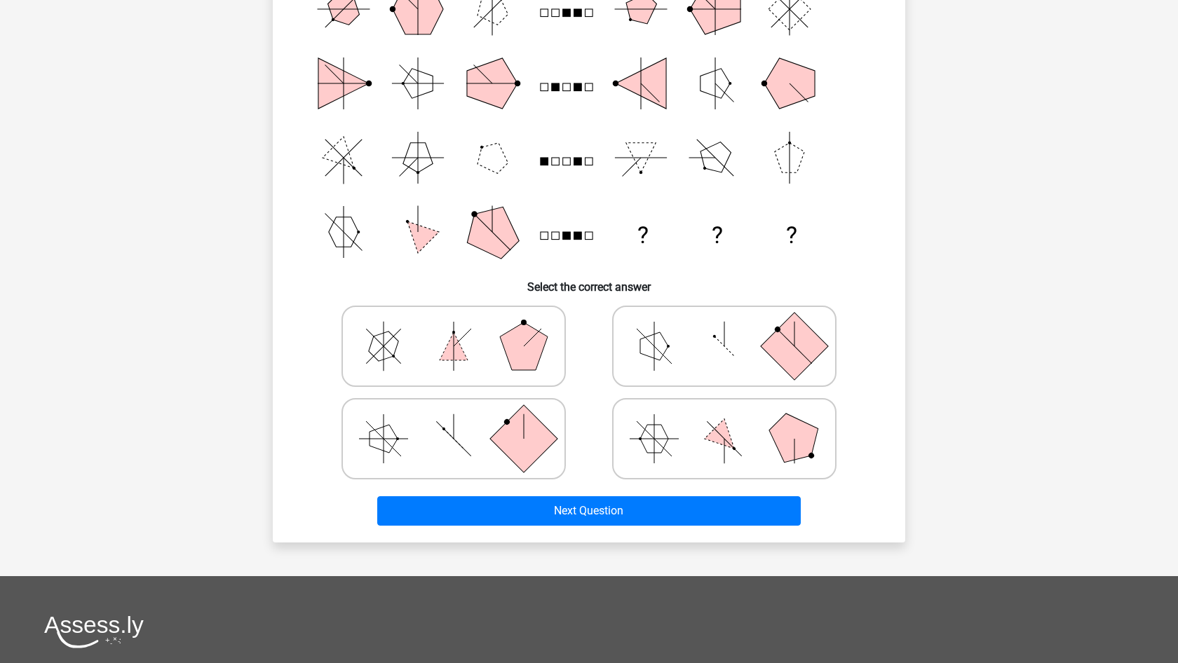
click at [655, 373] on icon at bounding box center [724, 346] width 210 height 70
click at [724, 329] on input "radio" at bounding box center [728, 324] width 9 height 9
radio input "true"
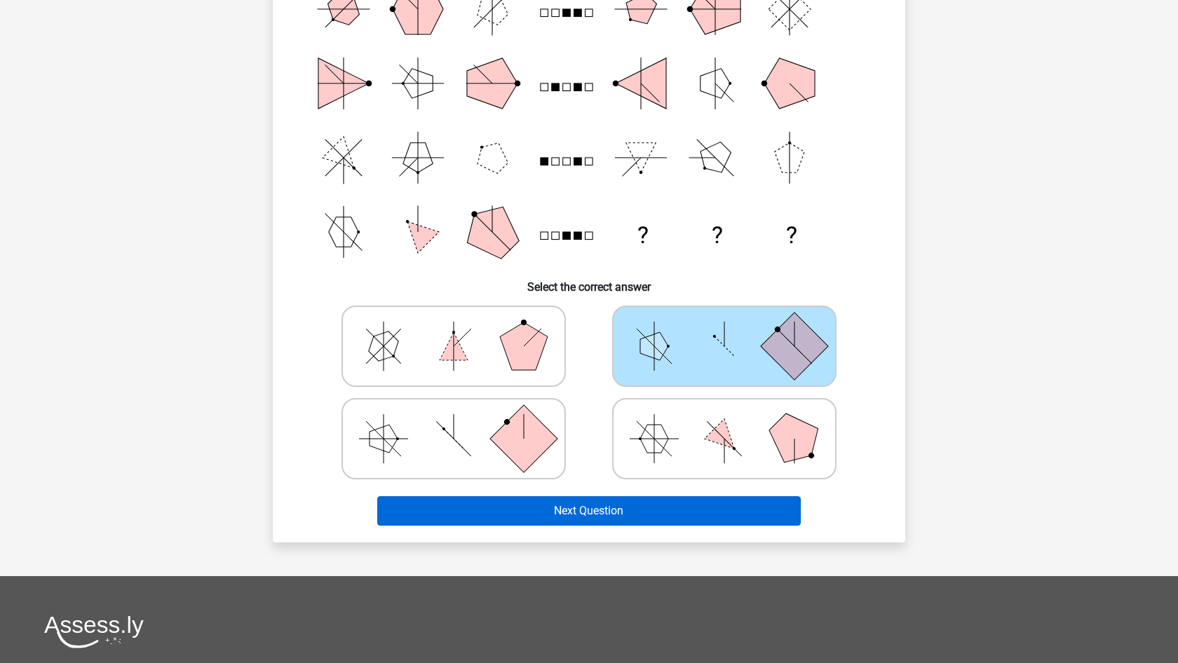
click at [573, 507] on button "Next Question" at bounding box center [589, 510] width 424 height 29
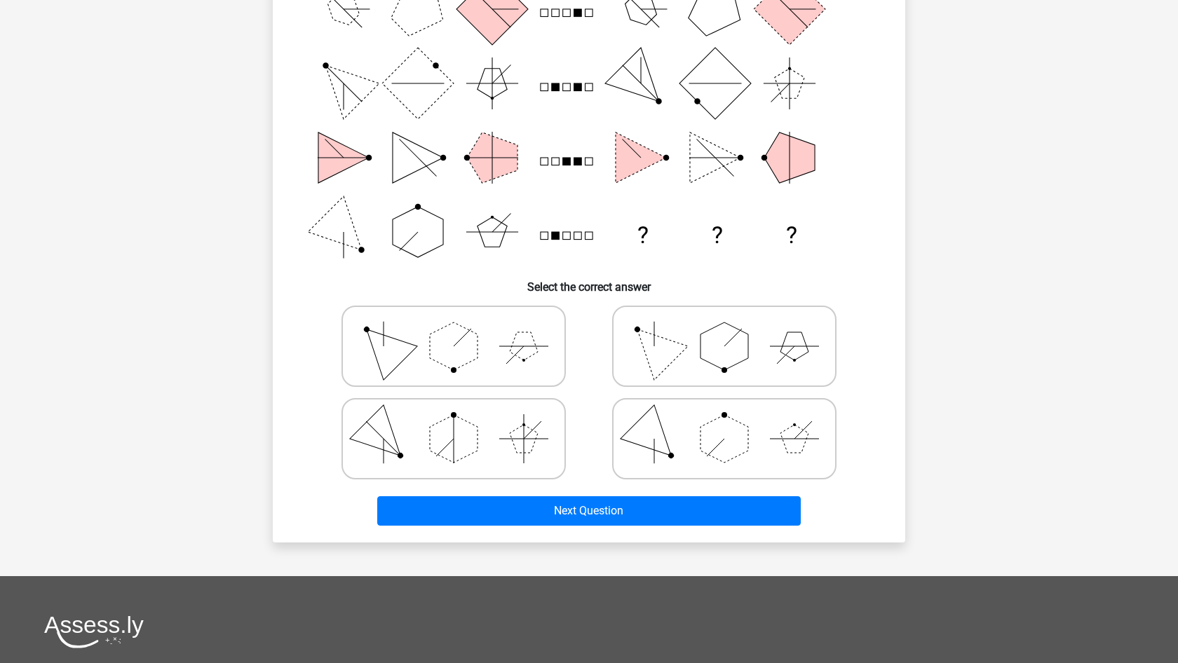
scroll to position [70, 0]
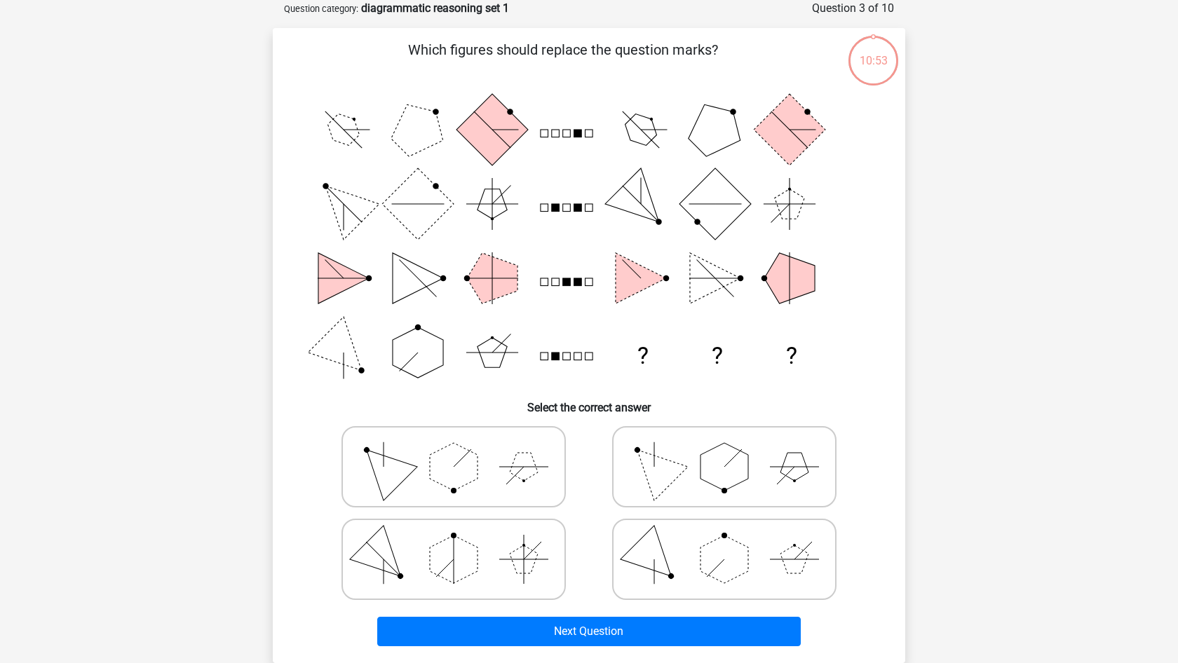
click at [513, 468] on polygon at bounding box center [524, 467] width 28 height 28
click at [463, 449] on input "radio" at bounding box center [458, 444] width 9 height 9
radio input "true"
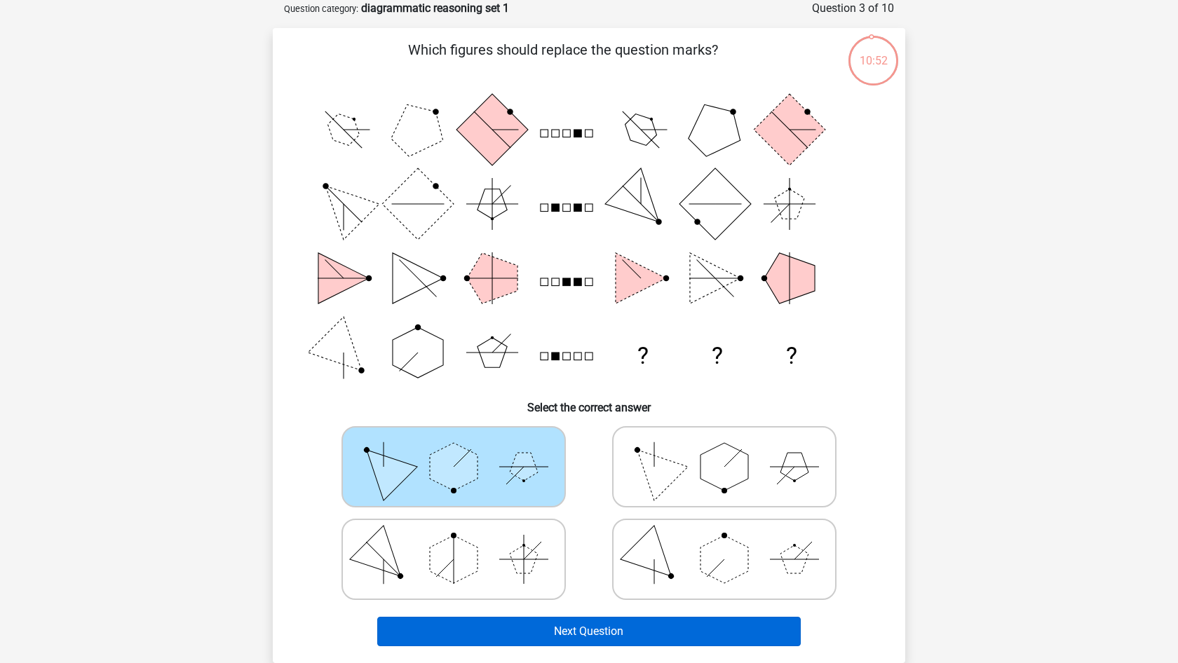
click at [507, 630] on button "Next Question" at bounding box center [589, 631] width 424 height 29
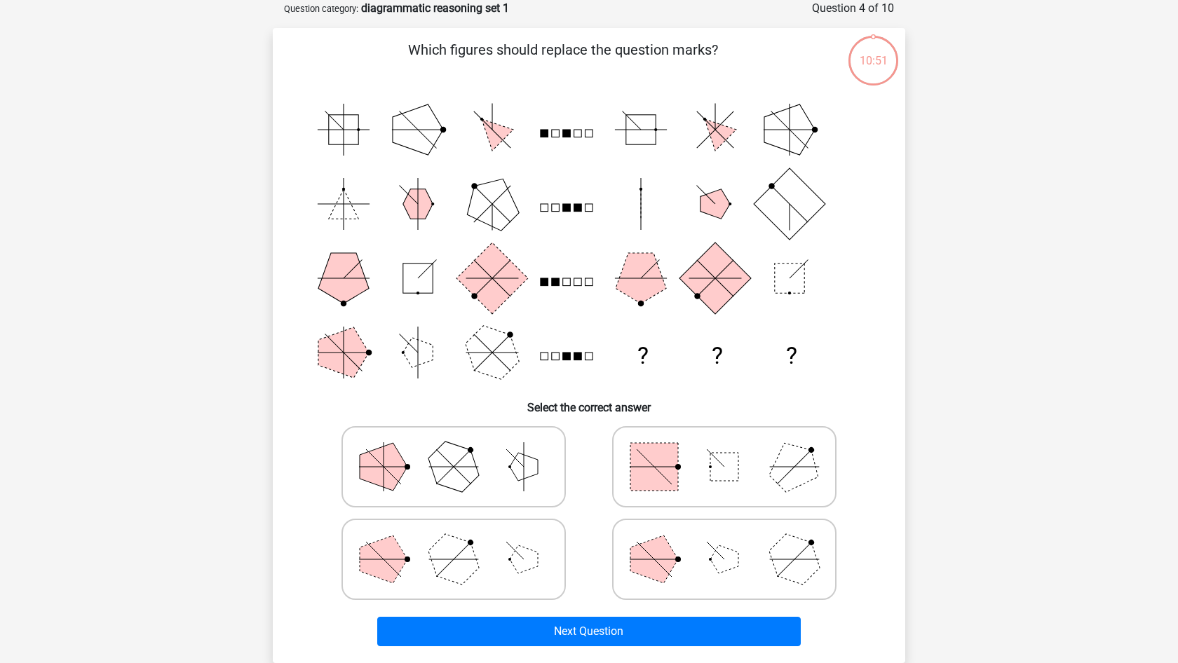
click at [536, 494] on icon at bounding box center [453, 467] width 210 height 70
click at [463, 449] on input "radio" at bounding box center [458, 444] width 9 height 9
radio input "true"
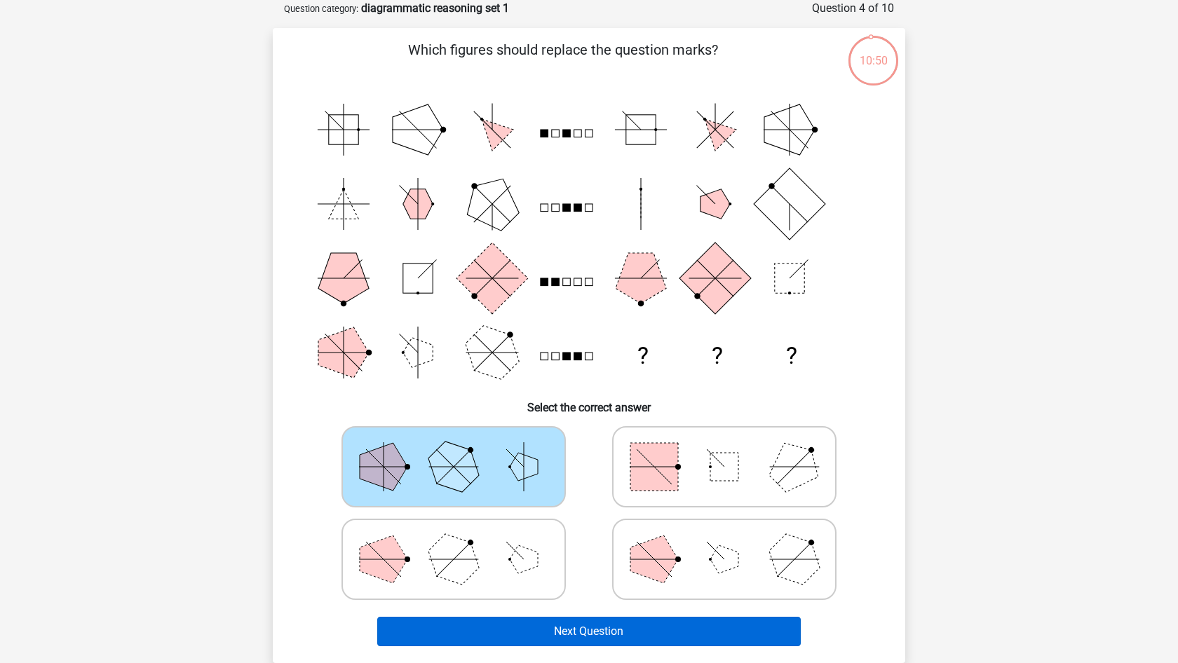
click at [539, 635] on button "Next Question" at bounding box center [589, 631] width 424 height 29
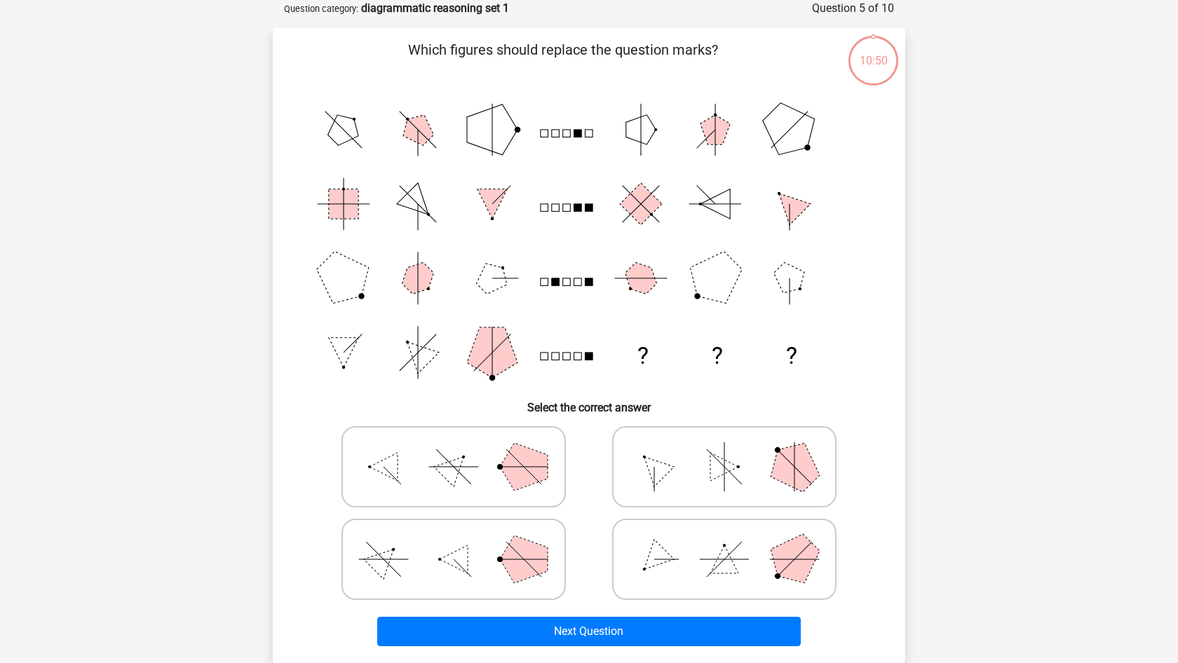
click at [515, 498] on icon at bounding box center [453, 467] width 210 height 70
click at [463, 449] on input "radio" at bounding box center [458, 444] width 9 height 9
radio input "true"
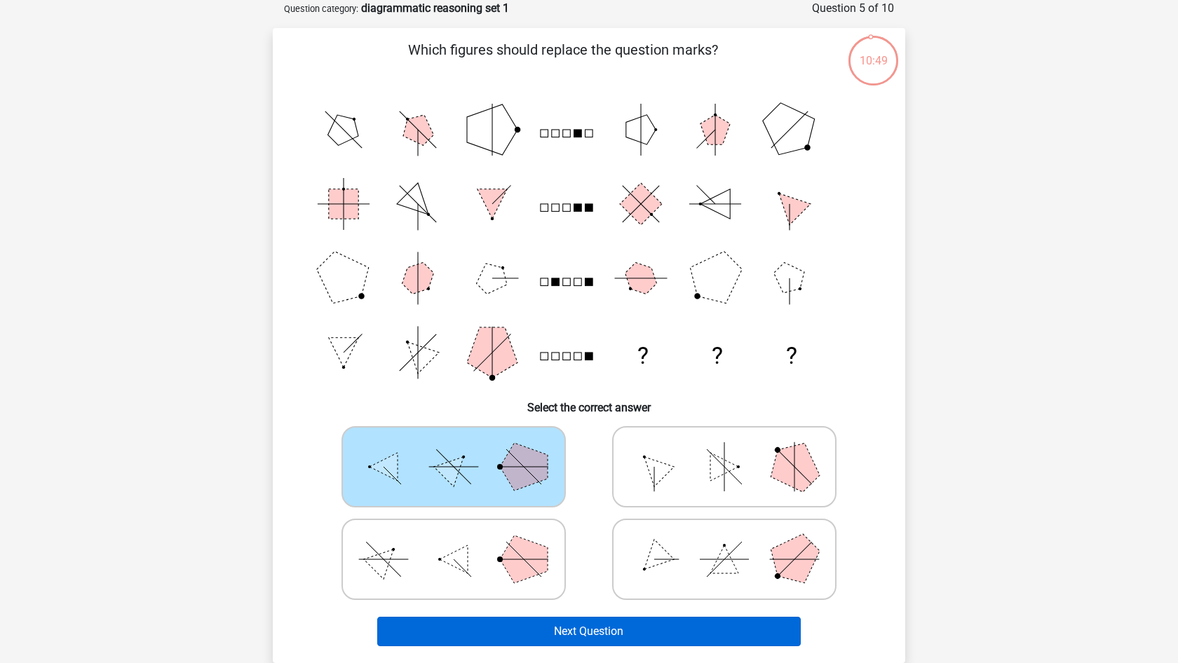
click at [534, 624] on button "Next Question" at bounding box center [589, 631] width 424 height 29
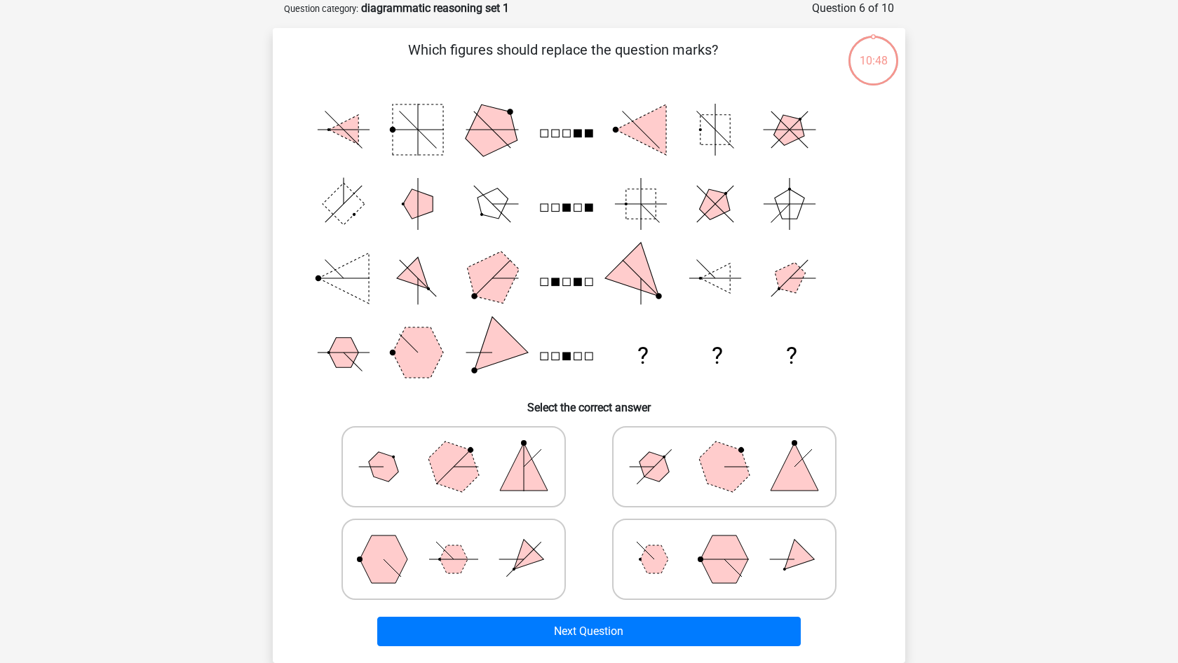
click at [515, 469] on polygon at bounding box center [524, 467] width 48 height 48
click at [463, 449] on input "radio" at bounding box center [458, 444] width 9 height 9
radio input "true"
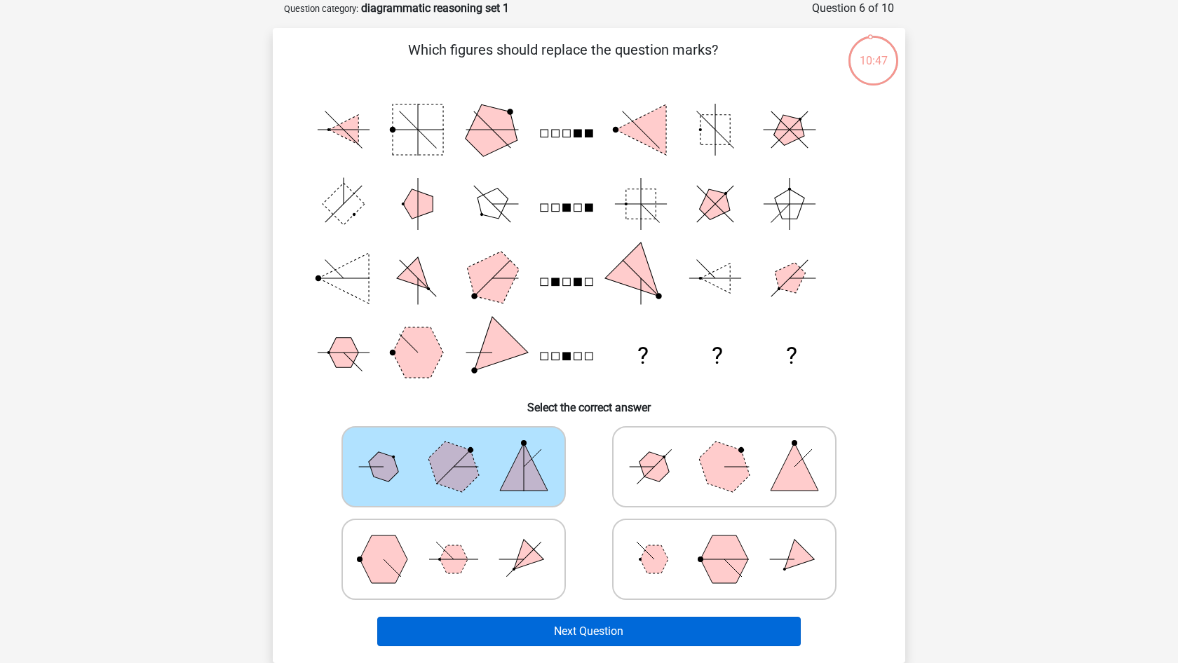
click at [531, 631] on button "Next Question" at bounding box center [589, 631] width 424 height 29
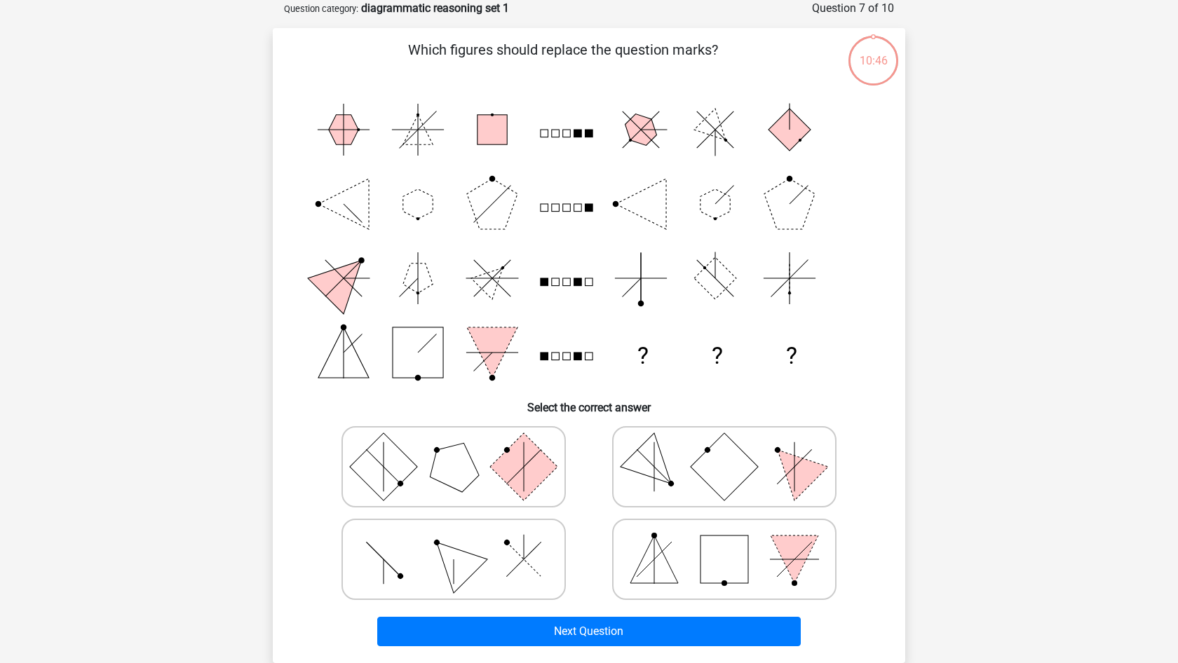
click at [515, 493] on icon at bounding box center [453, 467] width 210 height 70
click at [463, 449] on input "radio" at bounding box center [458, 444] width 9 height 9
radio input "true"
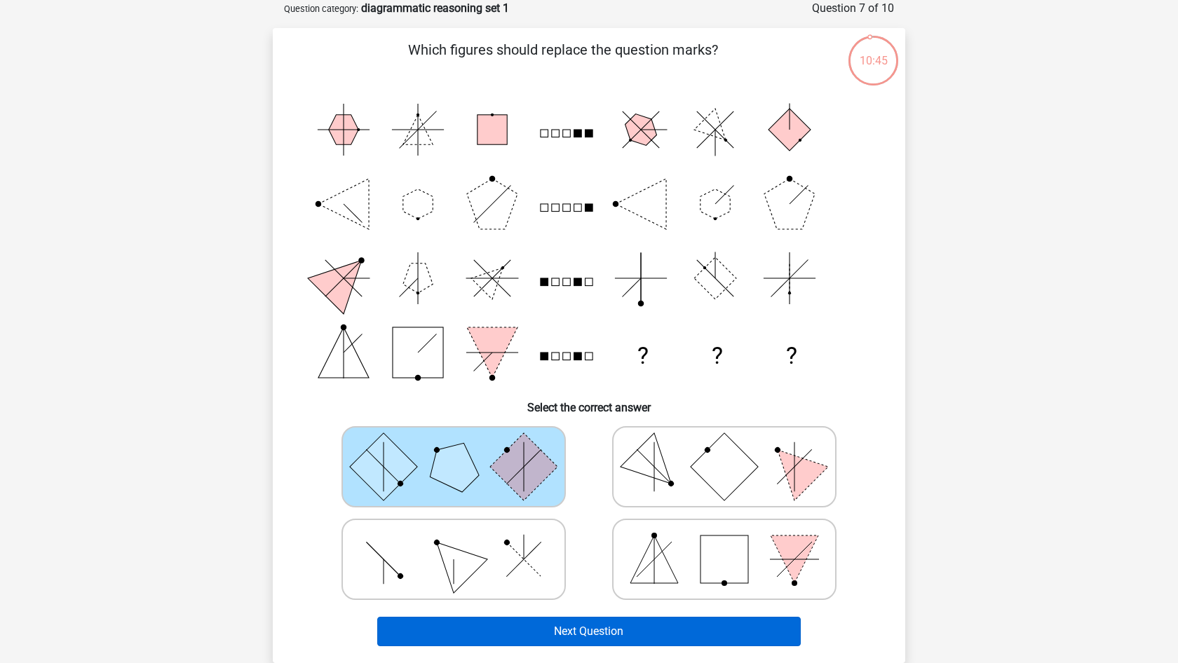
click at [515, 637] on button "Next Question" at bounding box center [589, 631] width 424 height 29
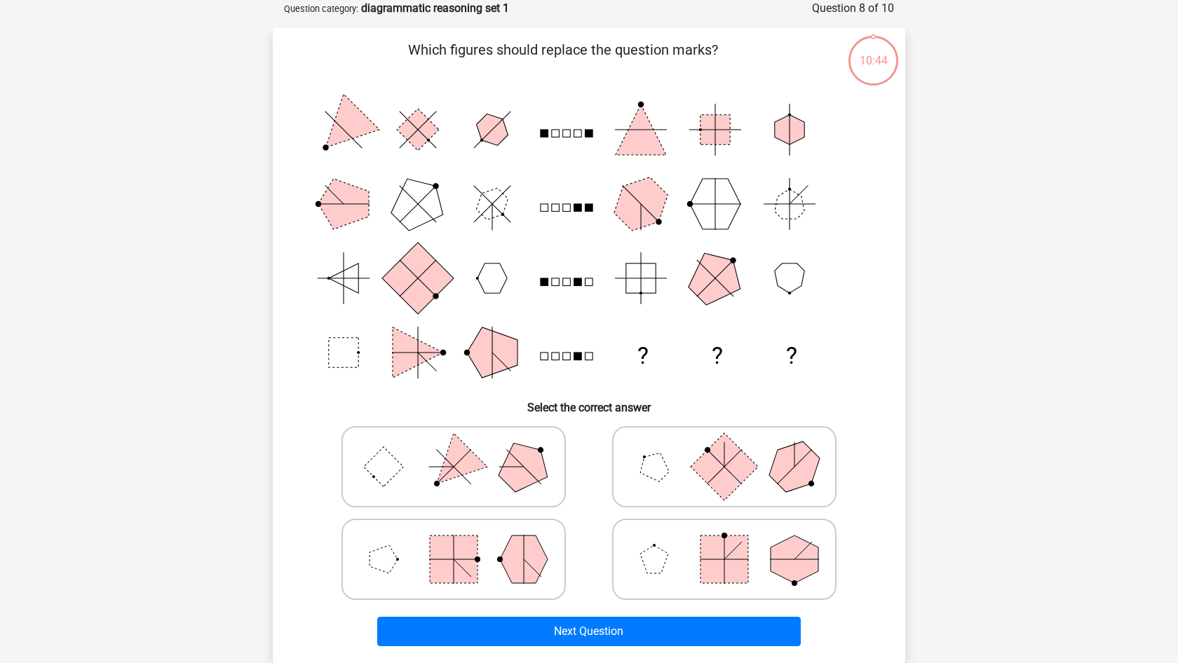
click at [532, 498] on icon at bounding box center [453, 467] width 210 height 70
click at [463, 449] on input "radio" at bounding box center [458, 444] width 9 height 9
radio input "true"
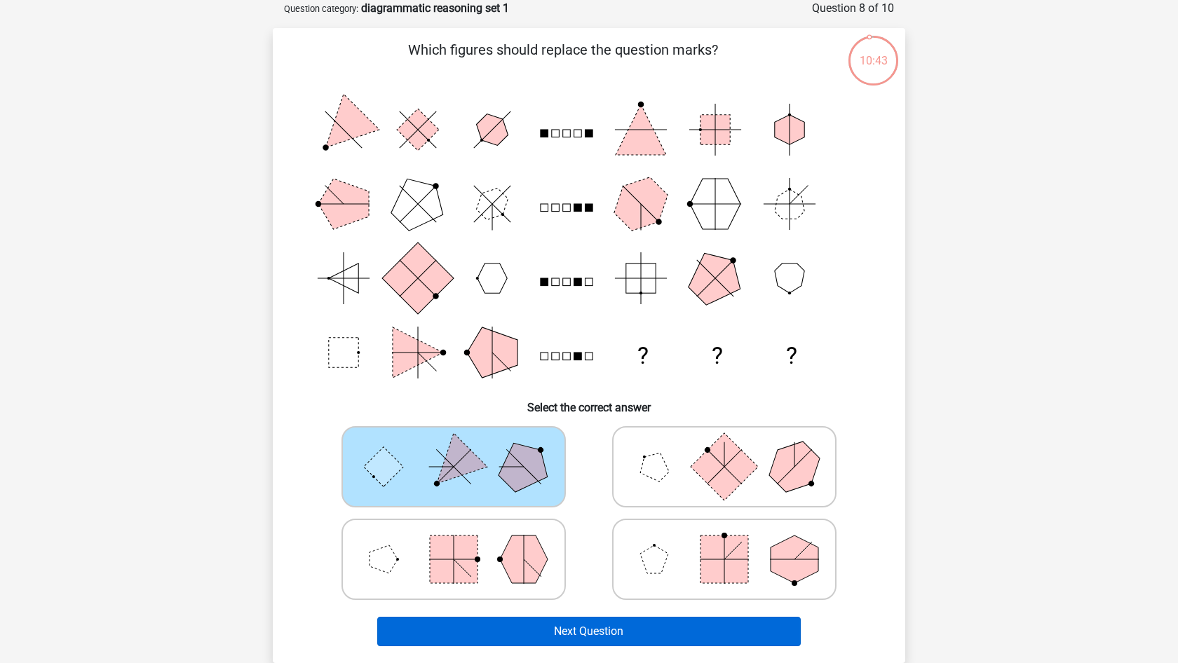
click at [533, 633] on button "Next Question" at bounding box center [589, 631] width 424 height 29
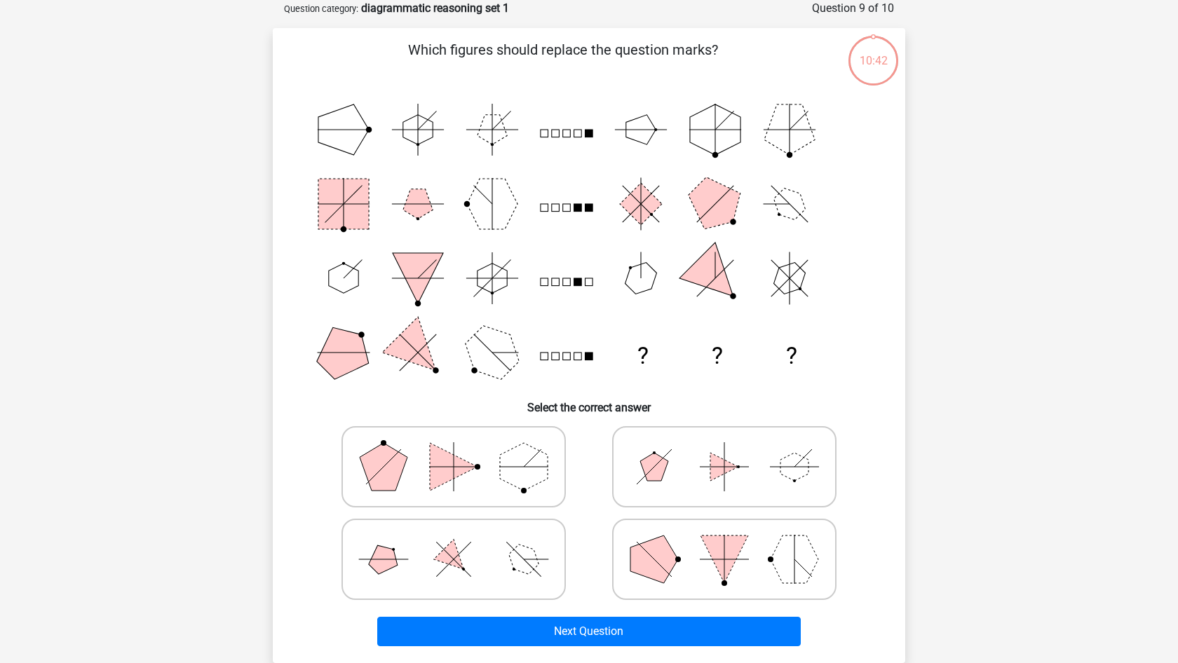
click at [531, 483] on polygon at bounding box center [524, 467] width 48 height 48
click at [463, 449] on input "radio" at bounding box center [458, 444] width 9 height 9
radio input "true"
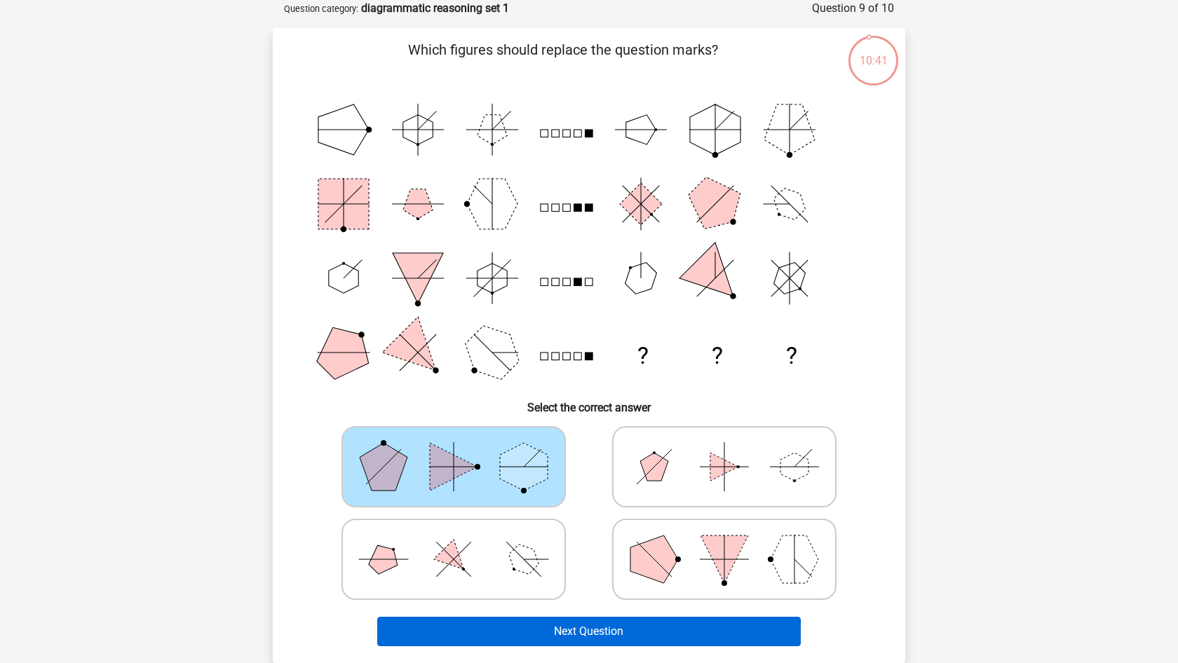
click at [534, 635] on button "Next Question" at bounding box center [589, 631] width 424 height 29
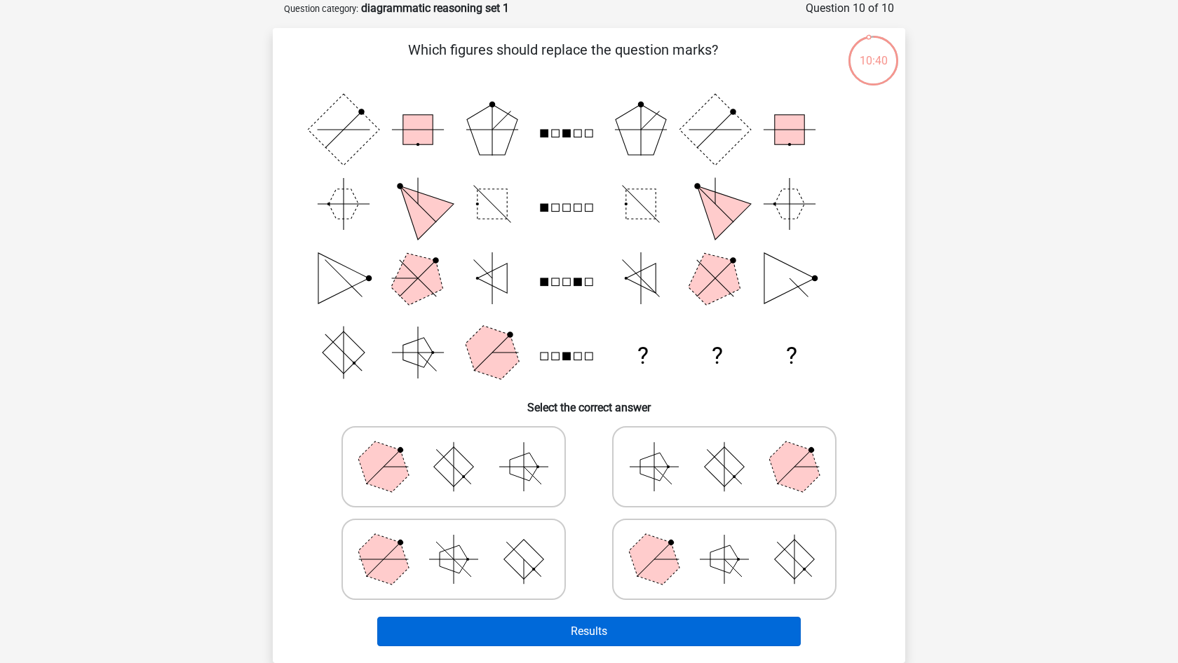
click at [536, 618] on button "Results" at bounding box center [589, 631] width 424 height 29
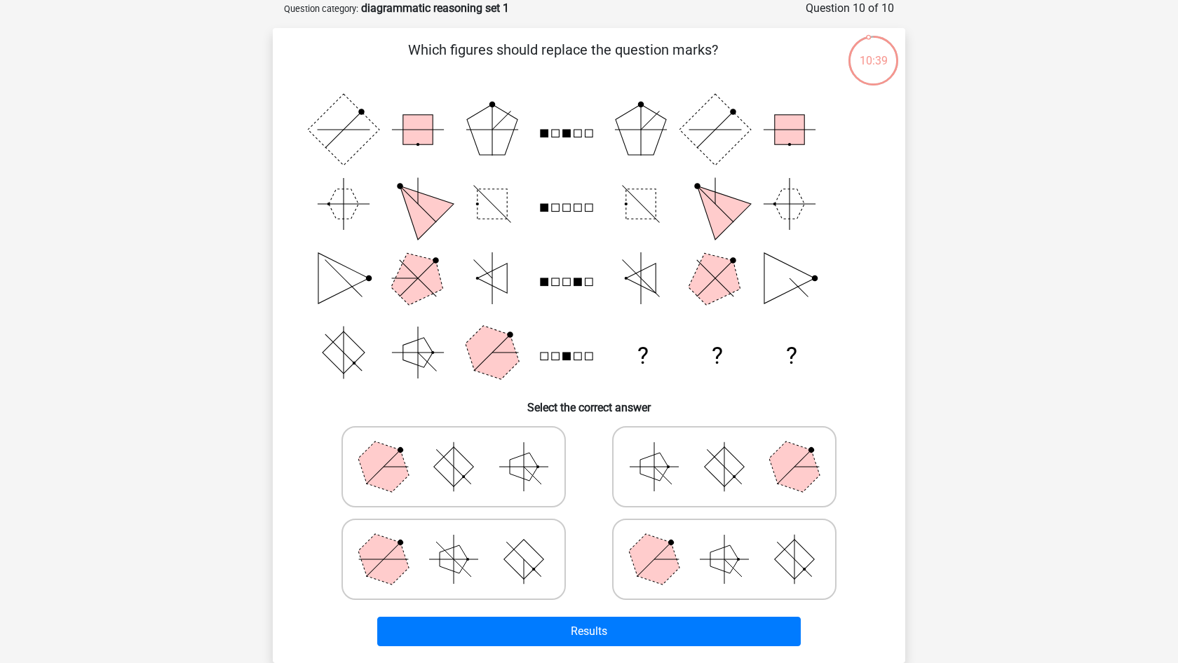
click at [511, 461] on polygon at bounding box center [524, 467] width 28 height 28
click at [463, 449] on input "radio" at bounding box center [458, 444] width 9 height 9
radio input "true"
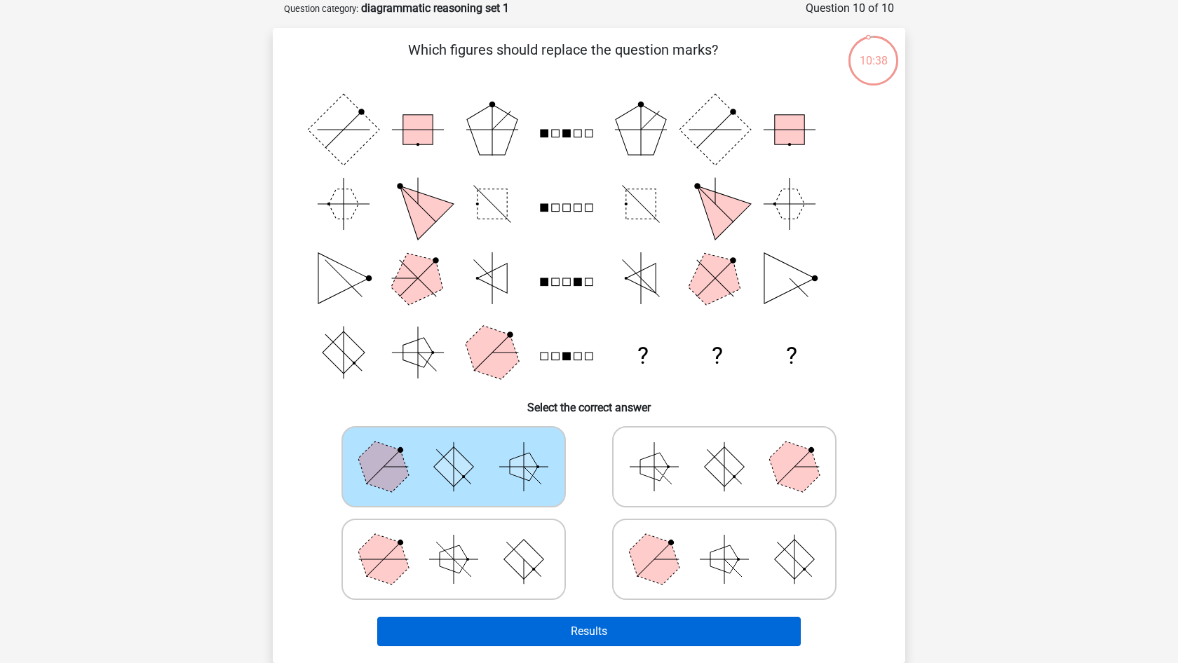
click at [528, 635] on button "Results" at bounding box center [589, 631] width 424 height 29
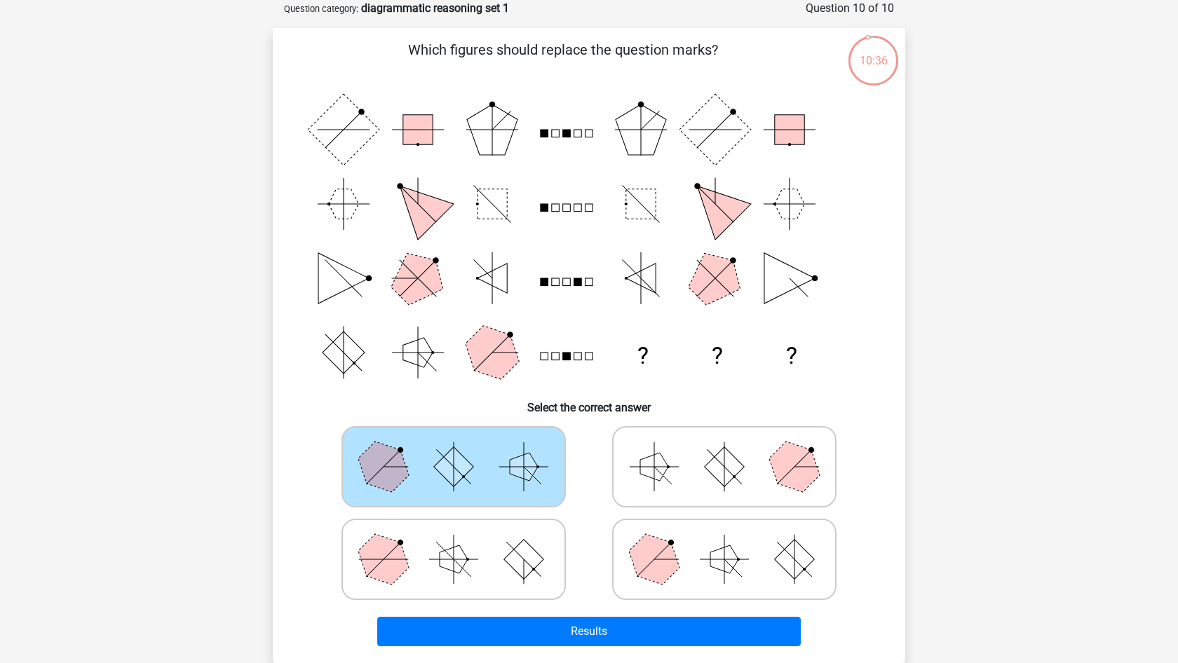
click at [498, 466] on icon at bounding box center [453, 467] width 210 height 70
click at [463, 449] on input "radio" at bounding box center [458, 444] width 9 height 9
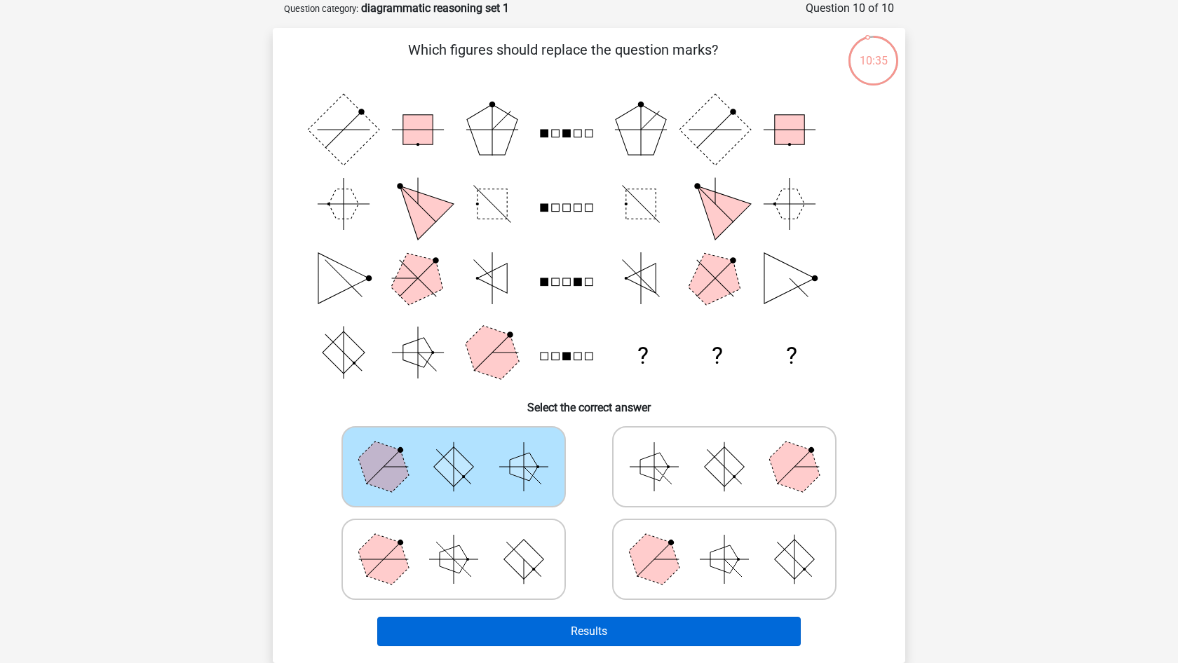
click at [563, 617] on button "Results" at bounding box center [589, 631] width 424 height 29
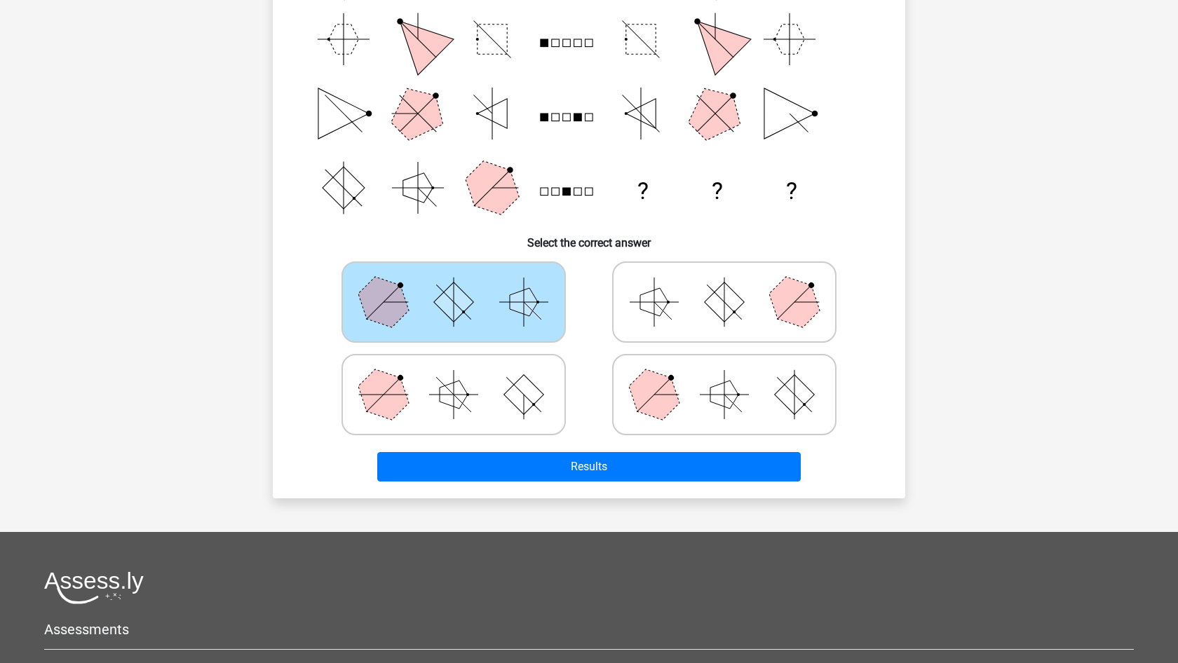
scroll to position [238, 0]
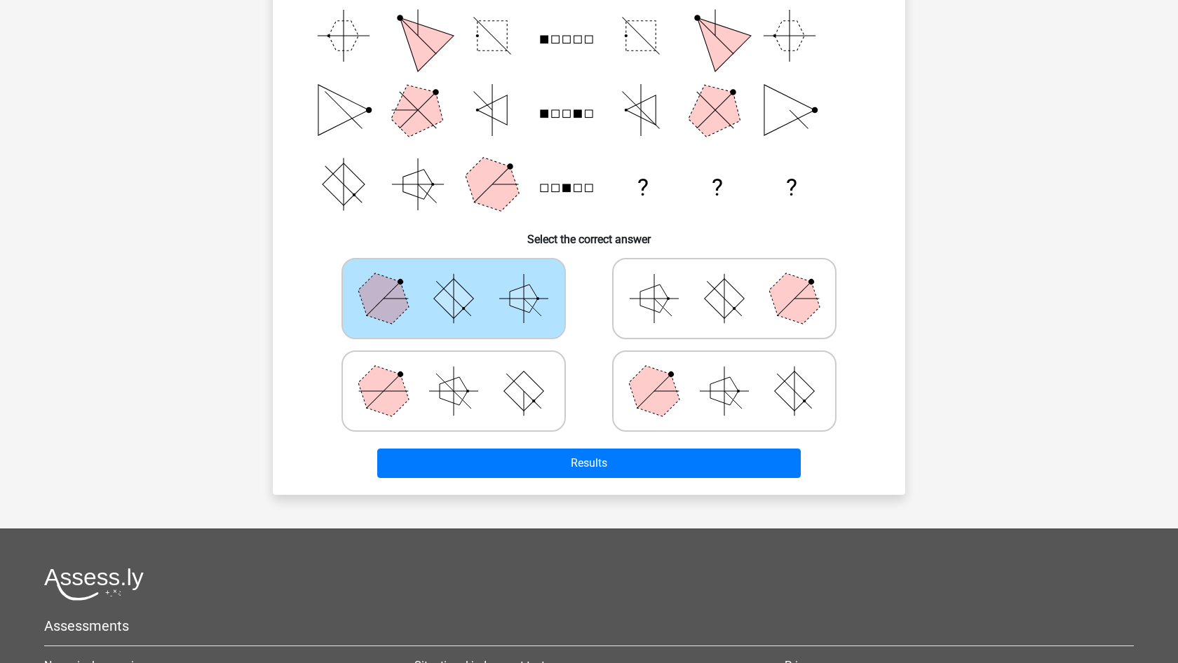
click at [639, 340] on div at bounding box center [724, 298] width 271 height 93
click at [662, 311] on icon at bounding box center [724, 299] width 210 height 70
click at [724, 281] on input "radio" at bounding box center [728, 276] width 9 height 9
radio input "true"
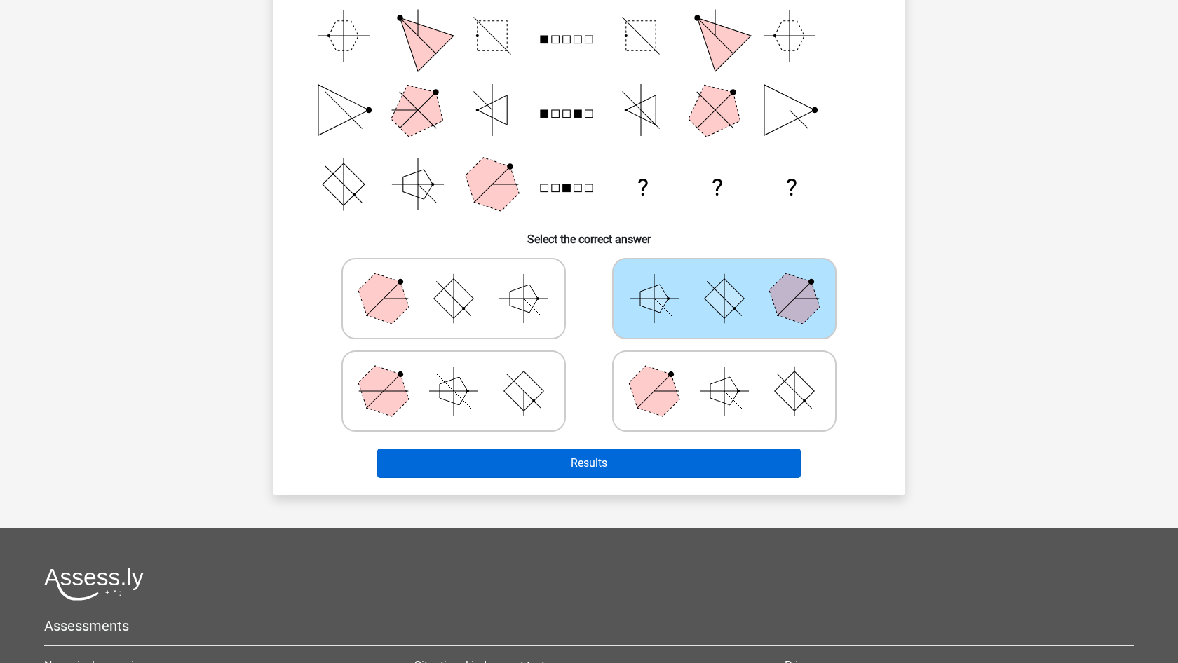
click at [569, 466] on button "Results" at bounding box center [589, 463] width 424 height 29
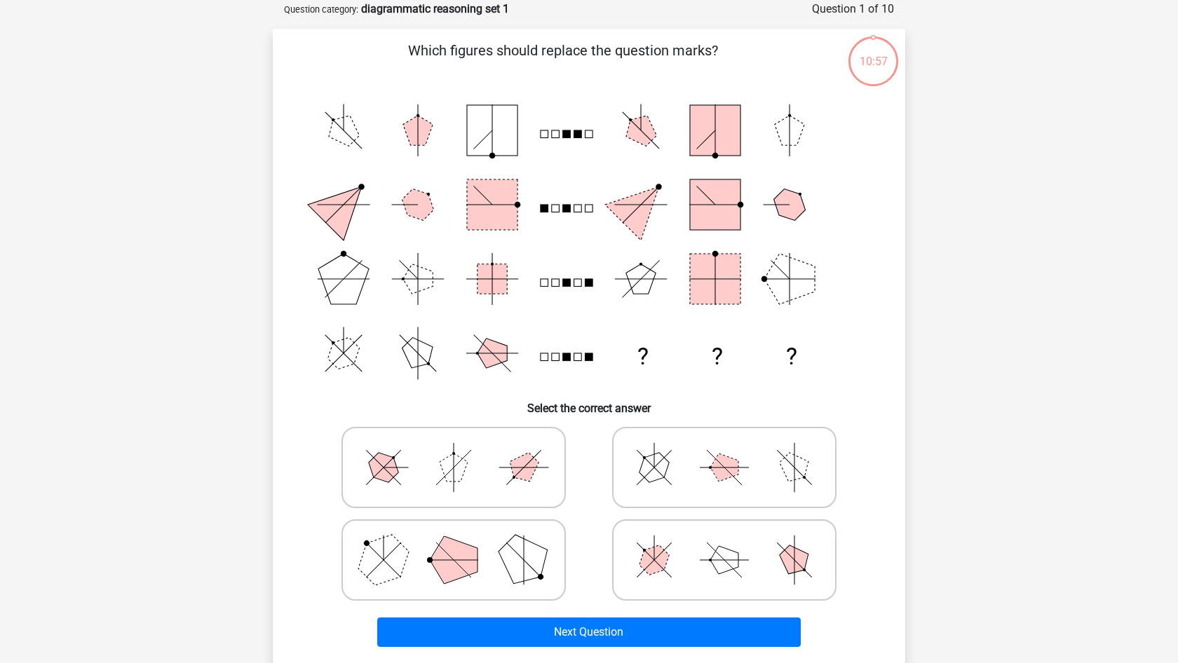
scroll to position [69, 0]
